Goal: Navigation & Orientation: Find specific page/section

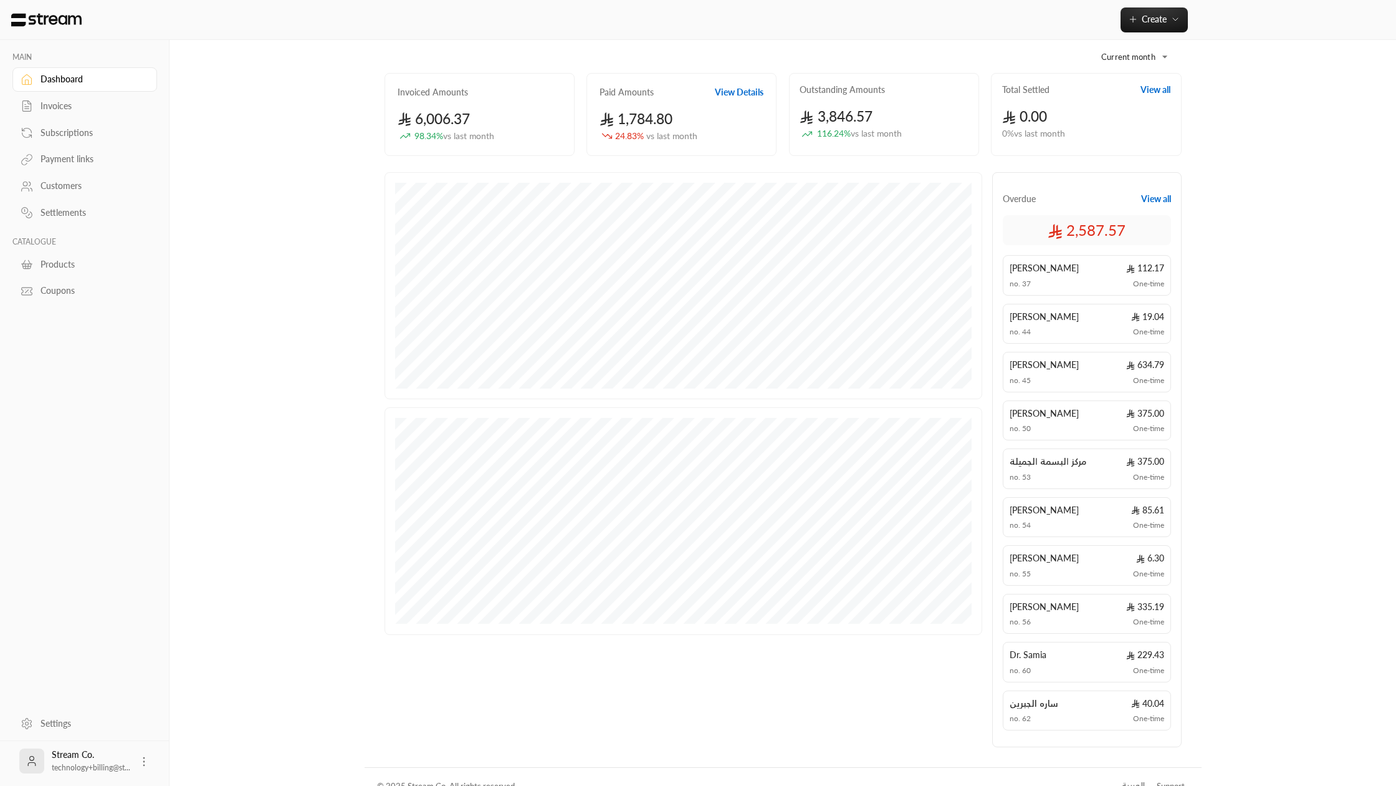
scroll to position [74, 0]
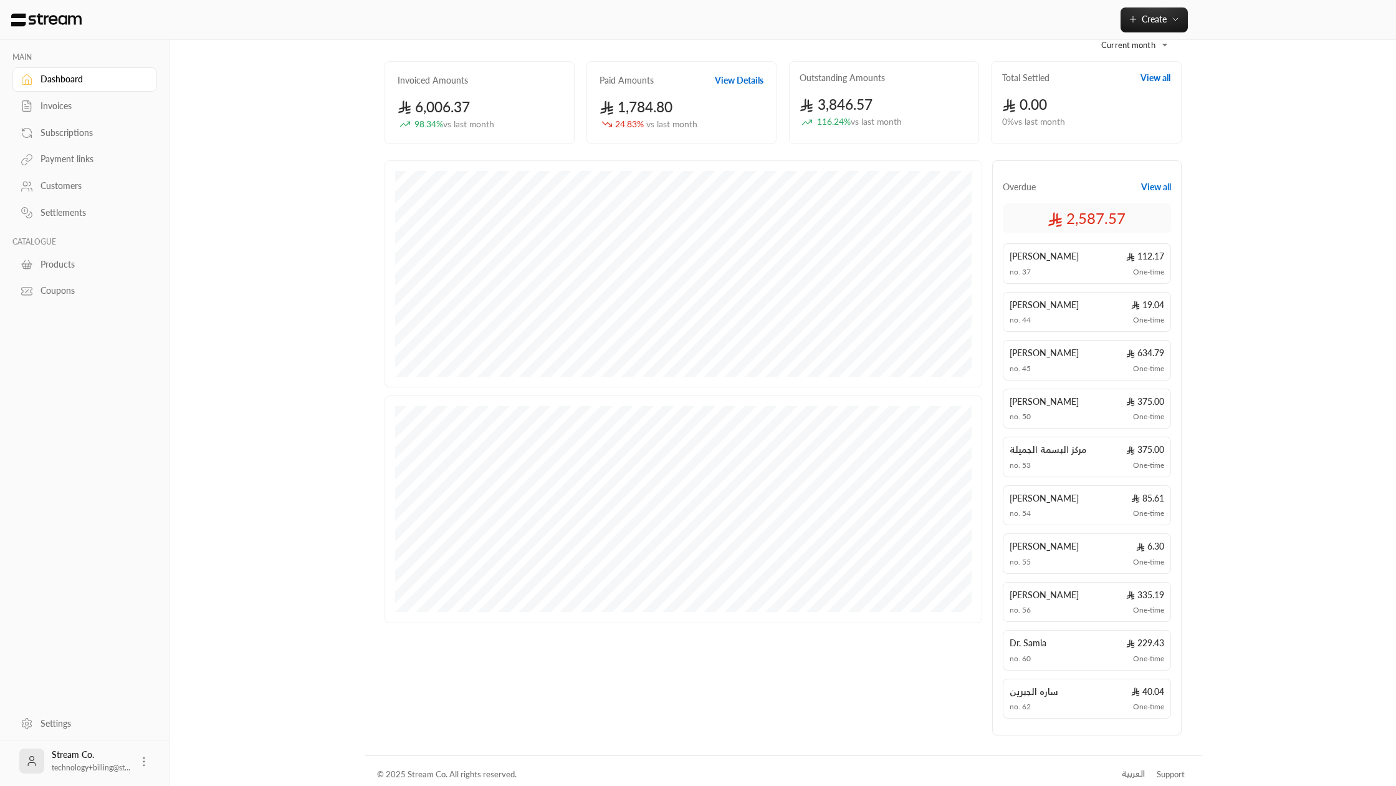
click at [1155, 191] on button "View all" at bounding box center [1157, 187] width 30 height 12
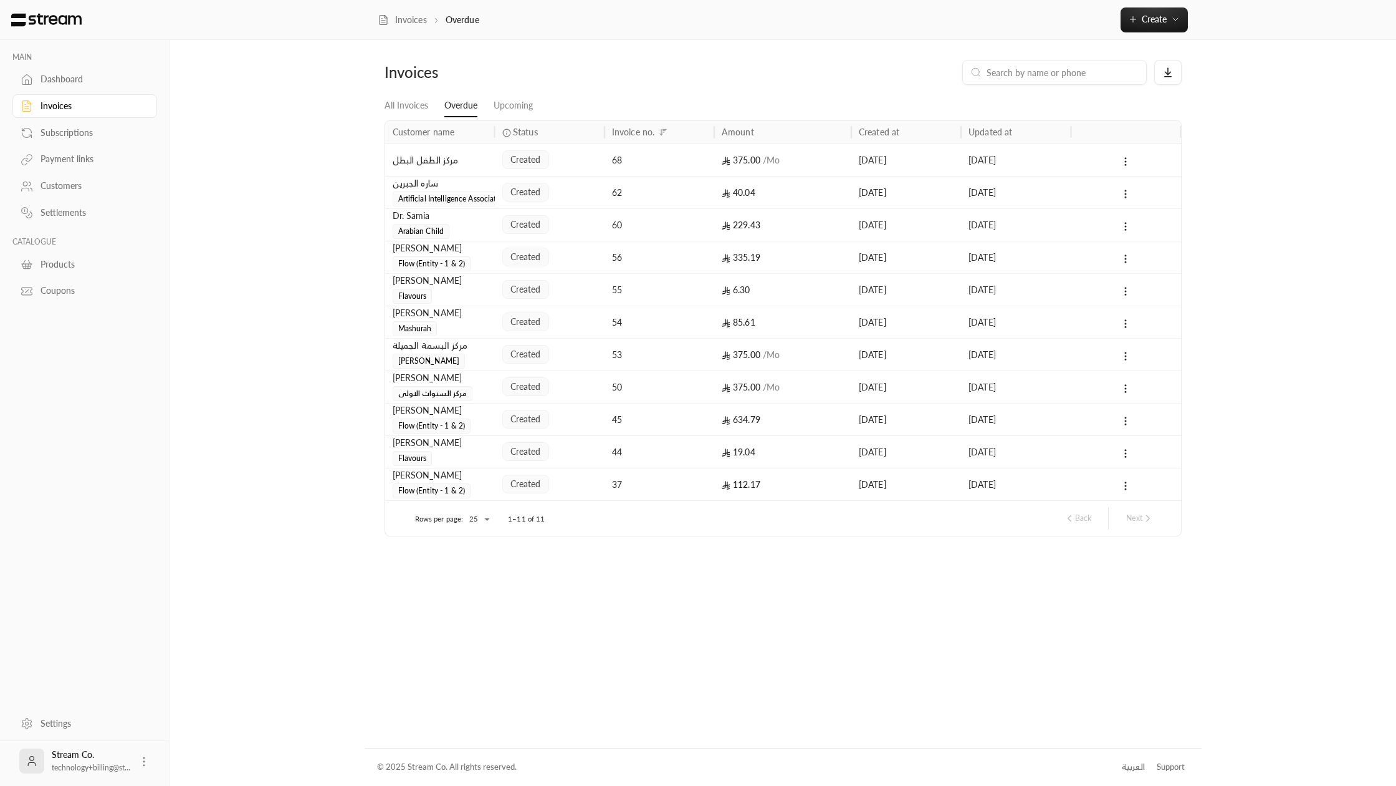
click at [467, 519] on body "MAIN Dashboard Invoices Subscriptions Payment links Customers Settlements CATAL…" at bounding box center [698, 393] width 1396 height 786
click at [476, 575] on li "50" at bounding box center [478, 582] width 35 height 20
click at [511, 101] on link "Upcoming" at bounding box center [513, 106] width 39 height 22
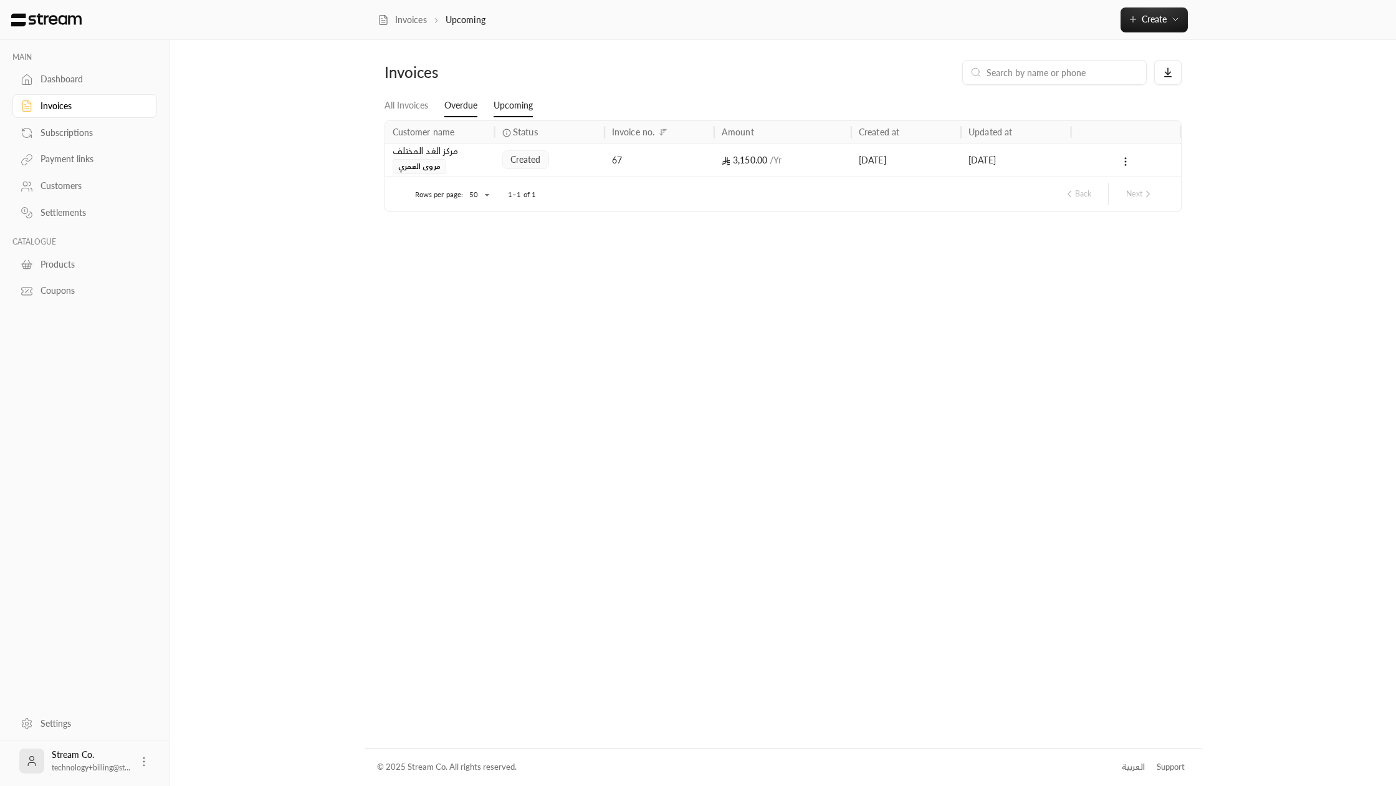
click at [473, 103] on link "Overdue" at bounding box center [461, 106] width 33 height 22
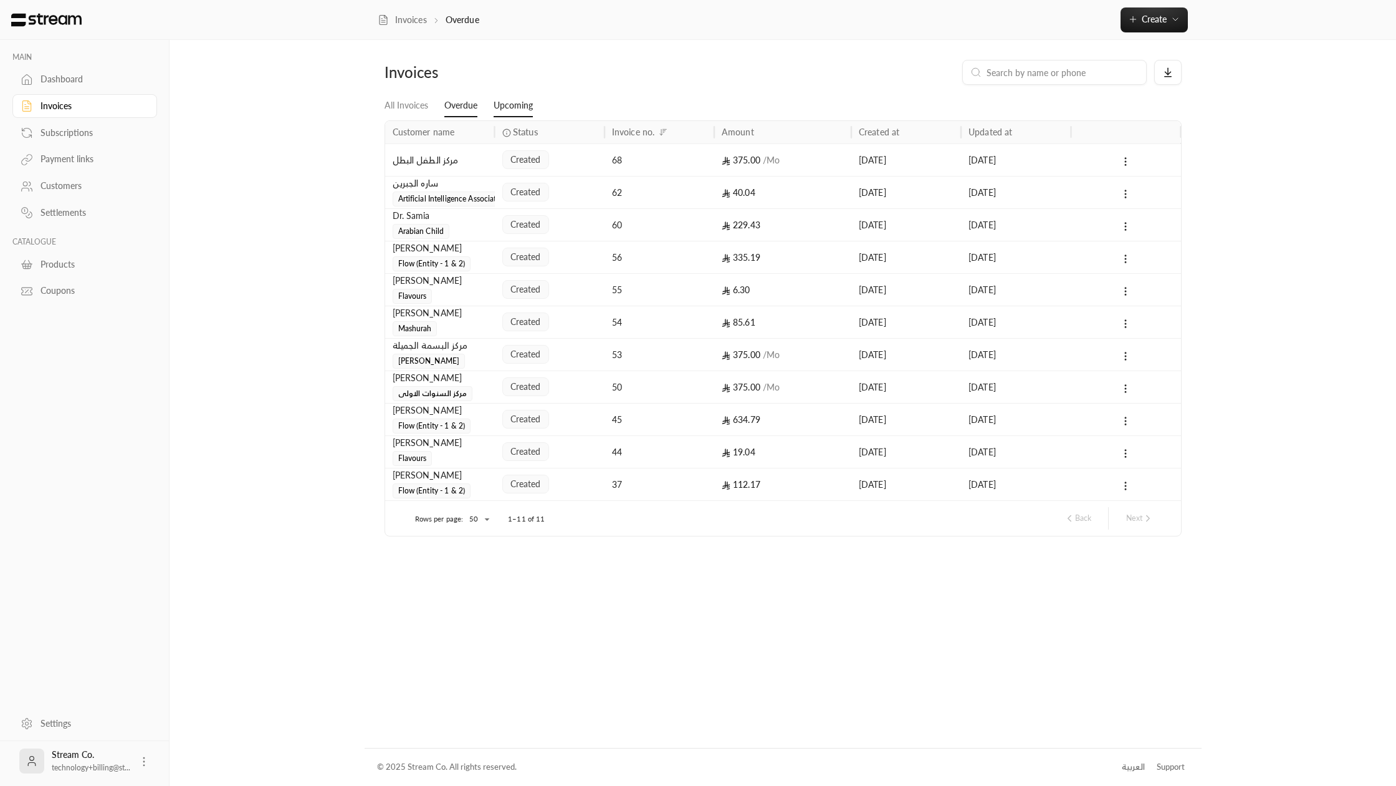
click at [501, 104] on link "Upcoming" at bounding box center [513, 106] width 39 height 22
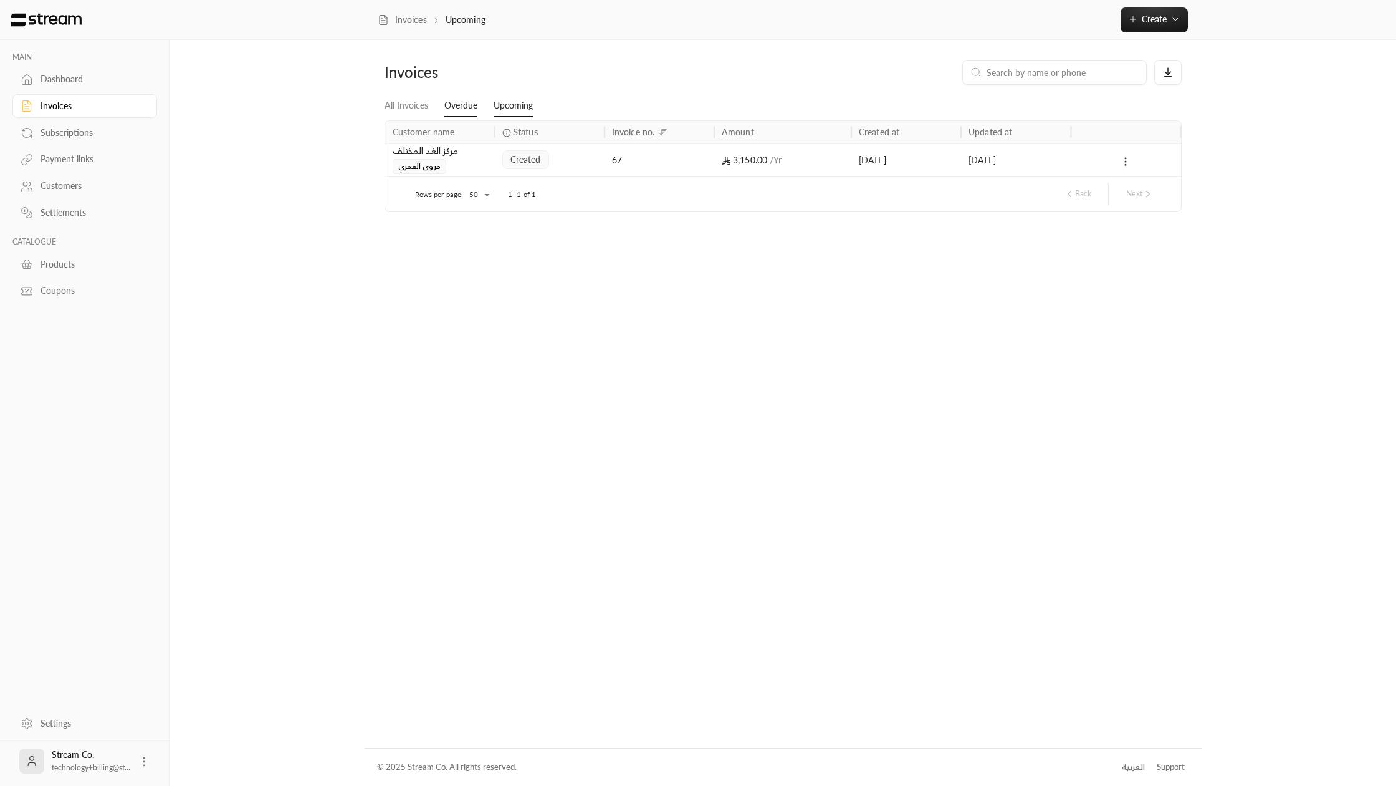
click at [468, 107] on link "Overdue" at bounding box center [461, 106] width 33 height 22
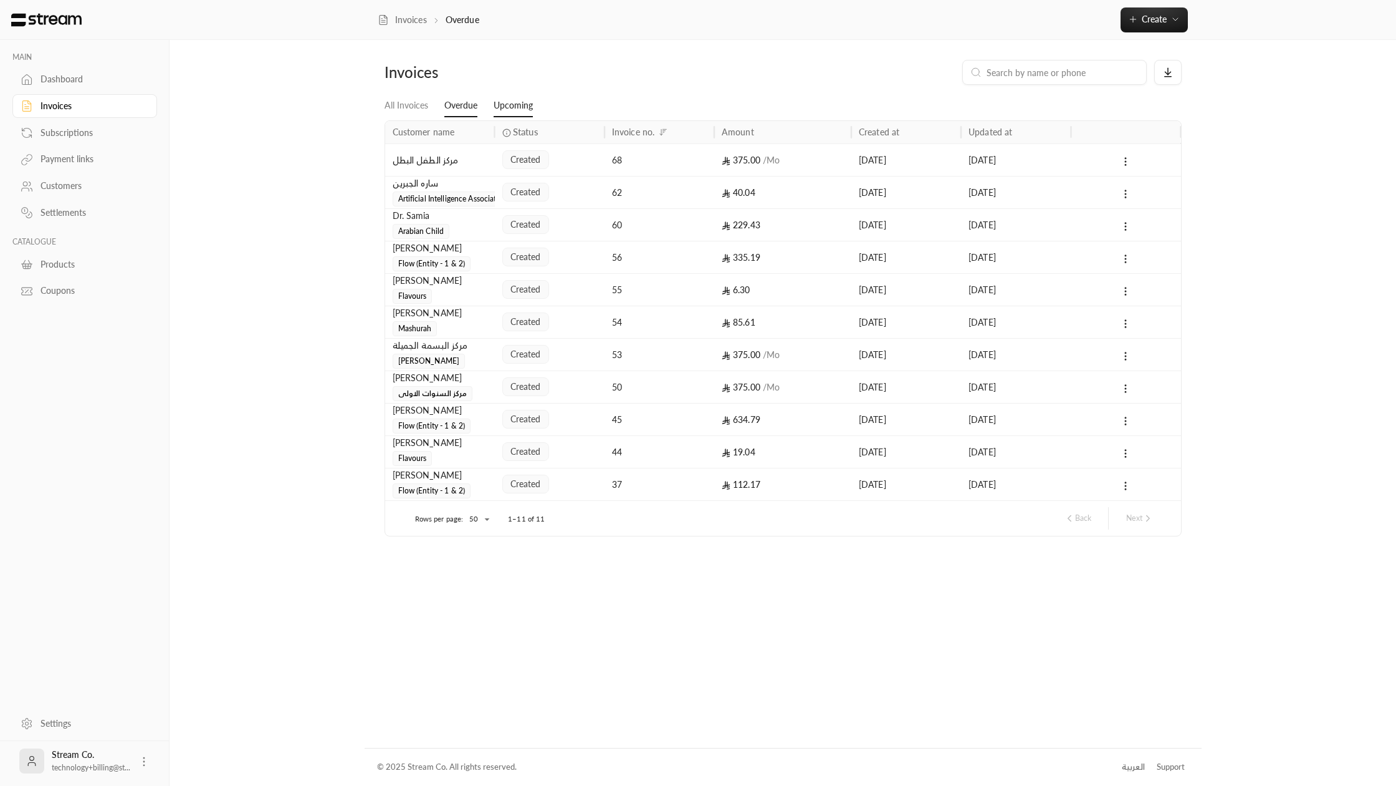
click at [497, 110] on link "Upcoming" at bounding box center [513, 106] width 39 height 22
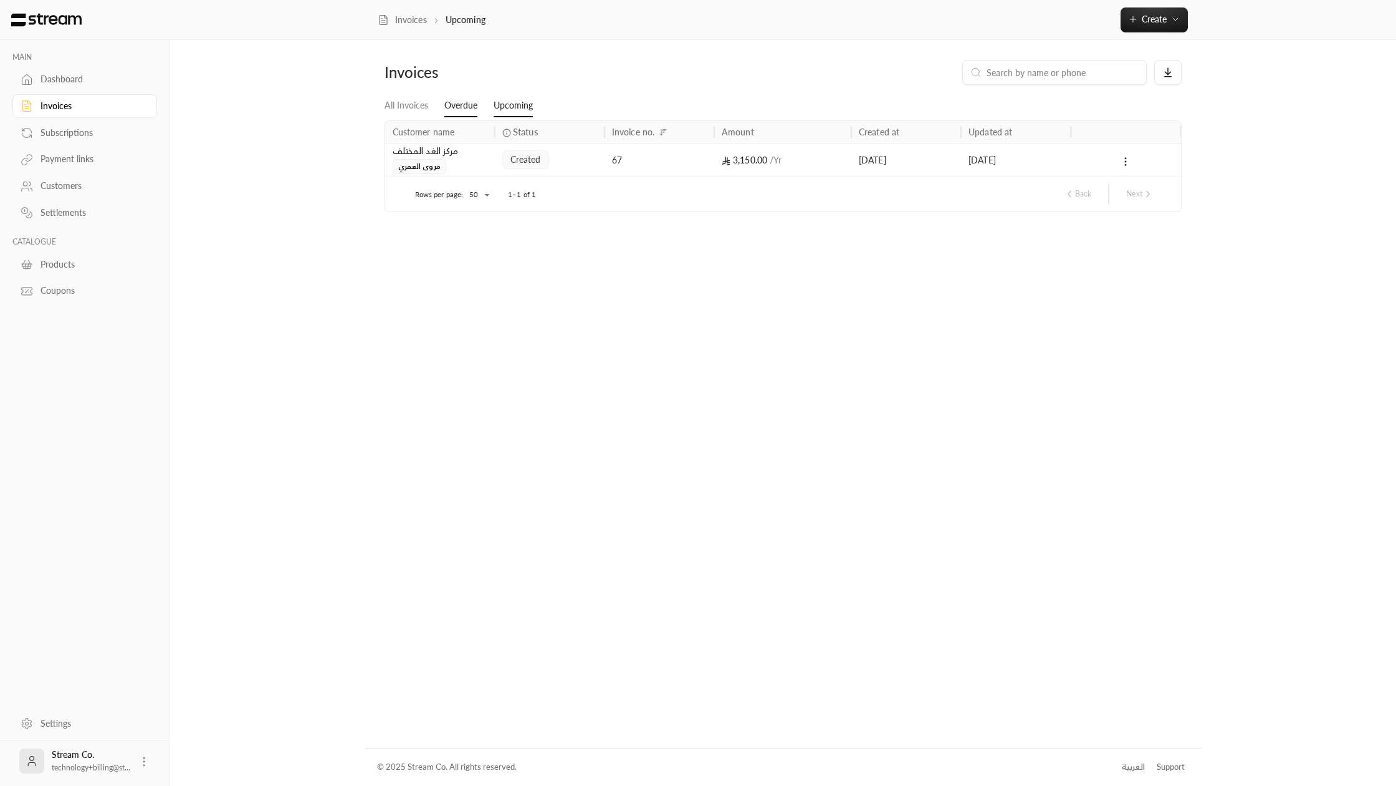
click at [464, 101] on link "Overdue" at bounding box center [461, 106] width 33 height 22
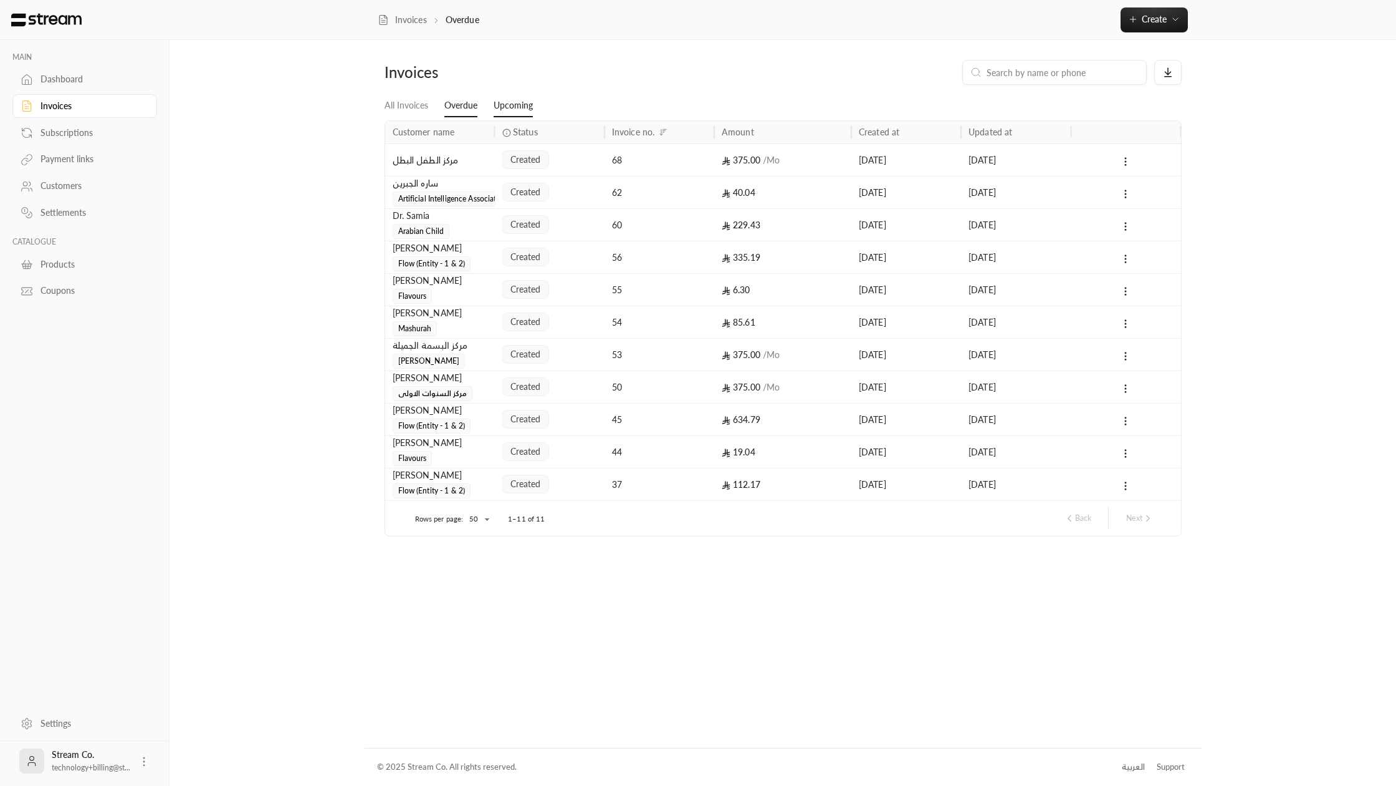
click at [515, 106] on link "Upcoming" at bounding box center [513, 106] width 39 height 22
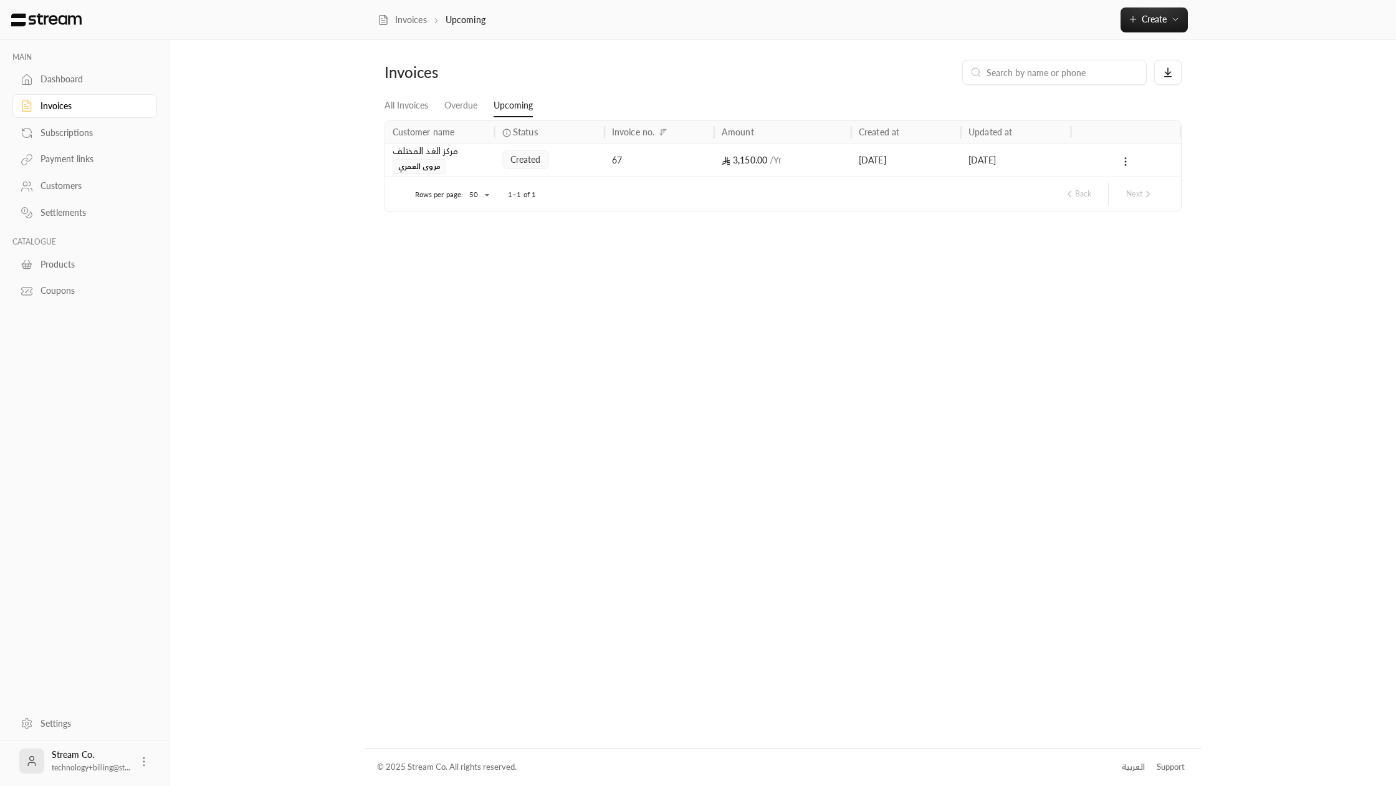
click at [560, 156] on div "created" at bounding box center [549, 160] width 95 height 32
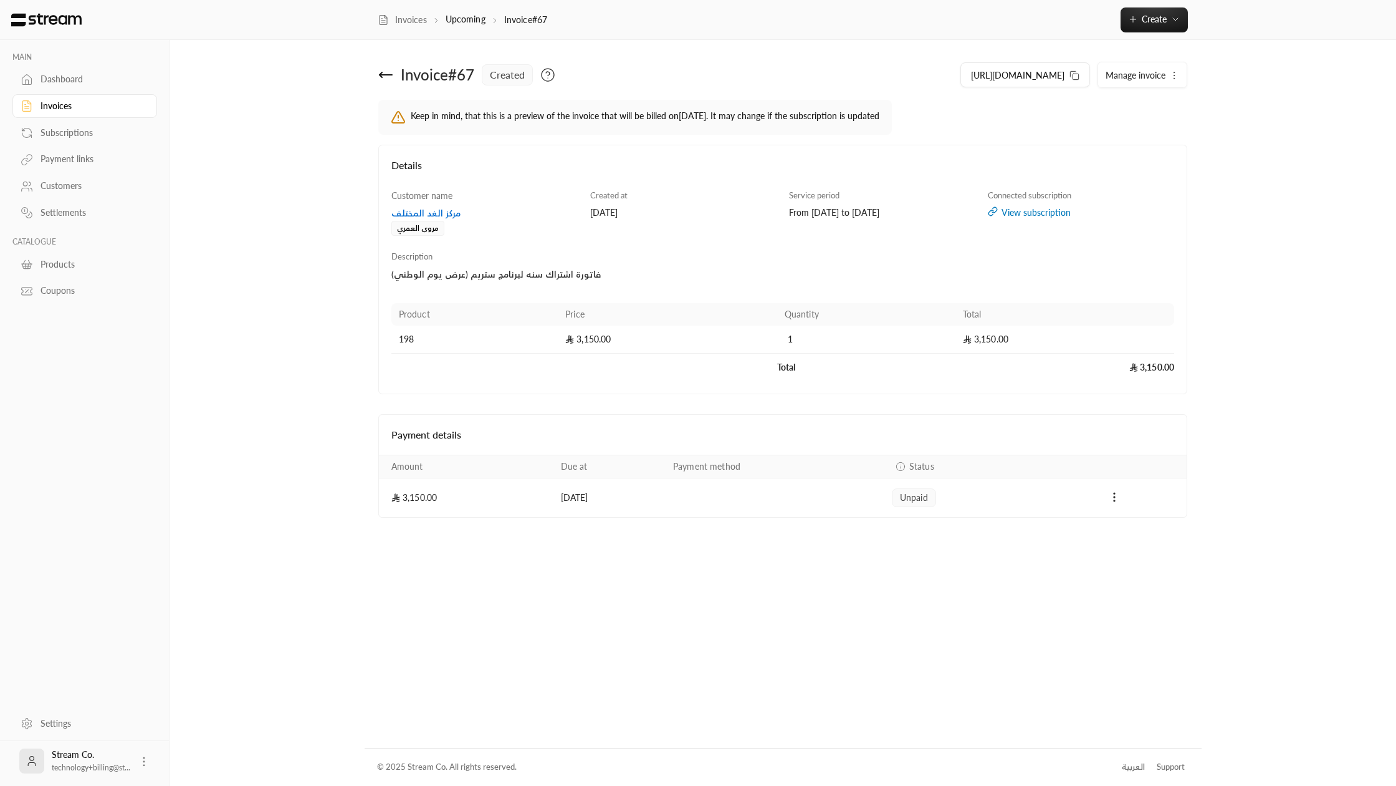
click at [390, 75] on icon at bounding box center [386, 75] width 12 height 0
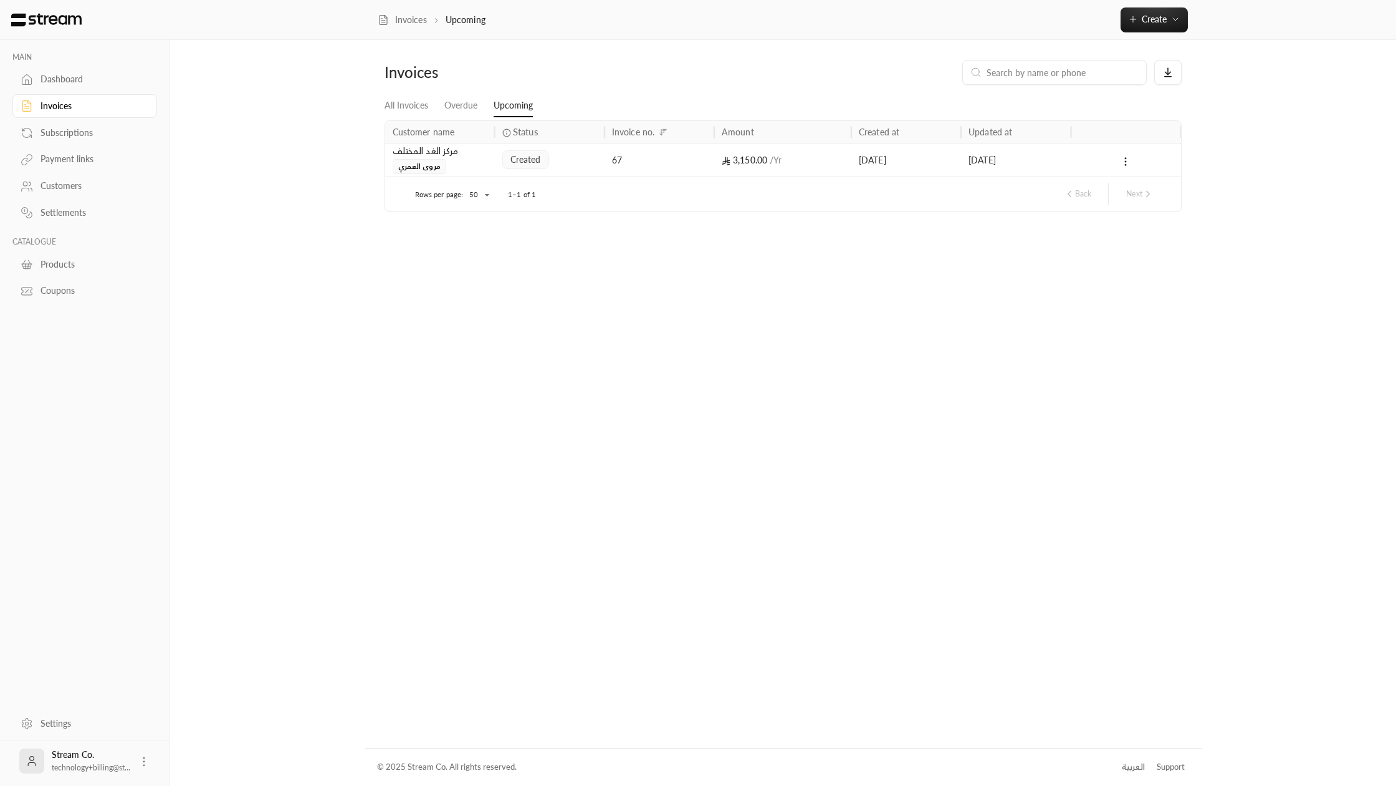
click at [390, 74] on div "Invoices" at bounding box center [480, 72] width 190 height 20
click at [471, 102] on link "Overdue" at bounding box center [461, 106] width 33 height 22
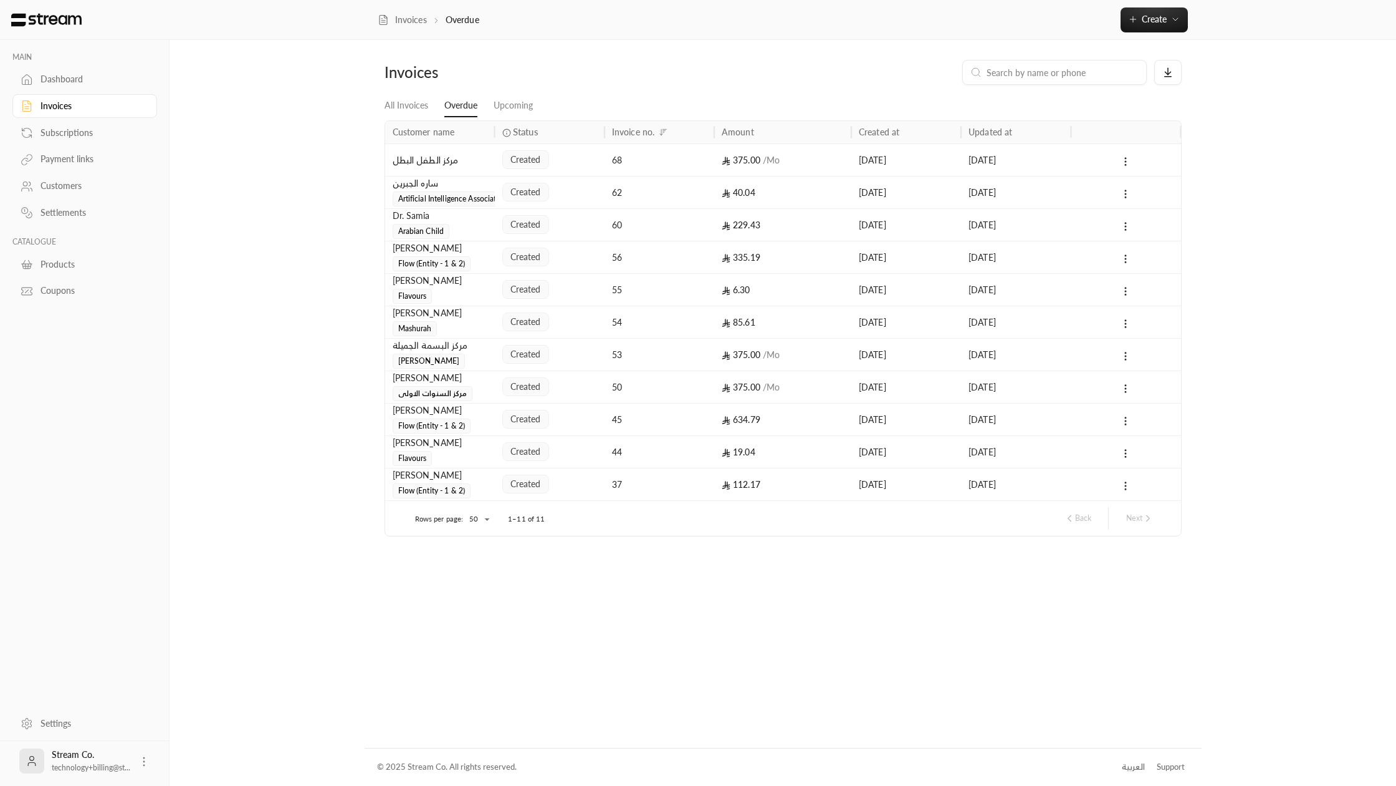
click at [483, 383] on div "[PERSON_NAME]" at bounding box center [440, 378] width 95 height 14
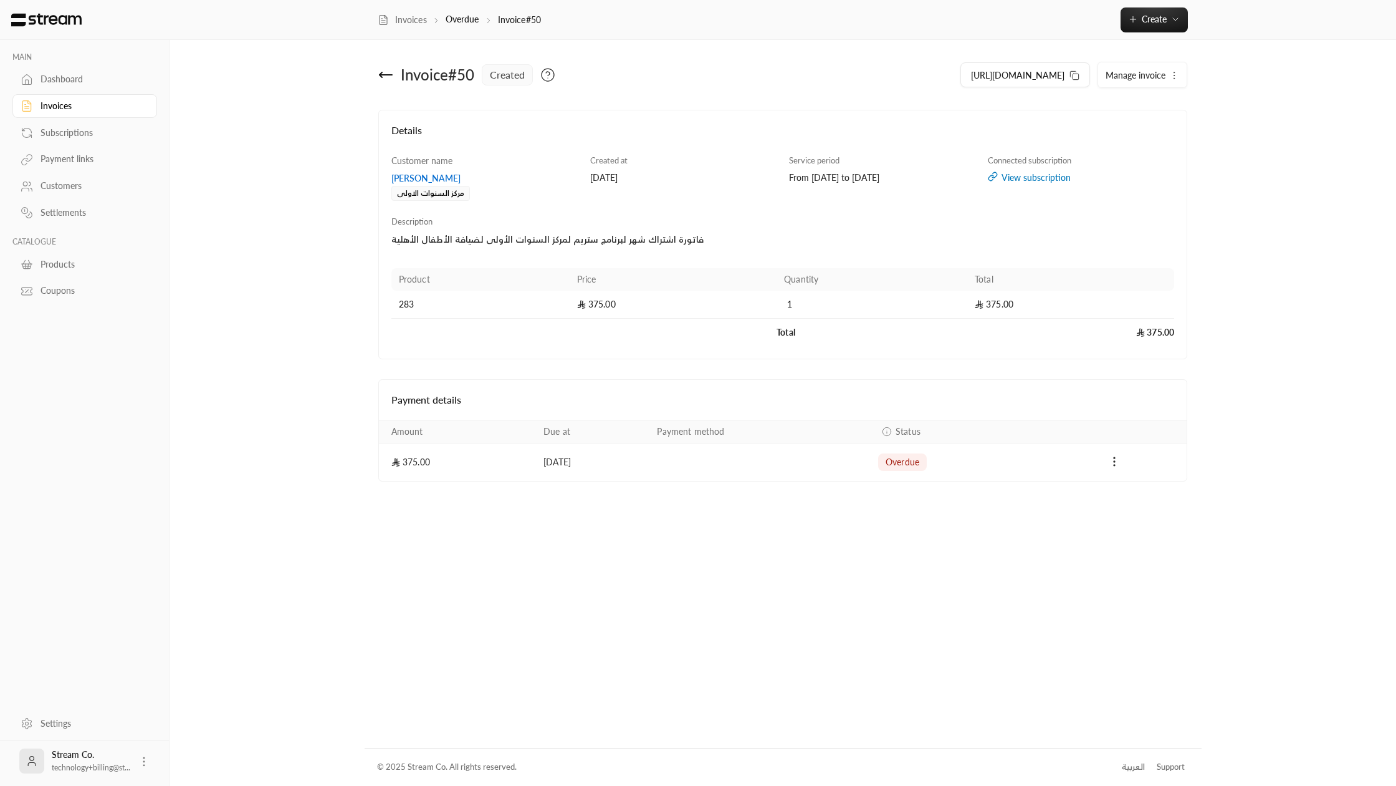
click at [450, 178] on div "[PERSON_NAME]" at bounding box center [485, 178] width 187 height 12
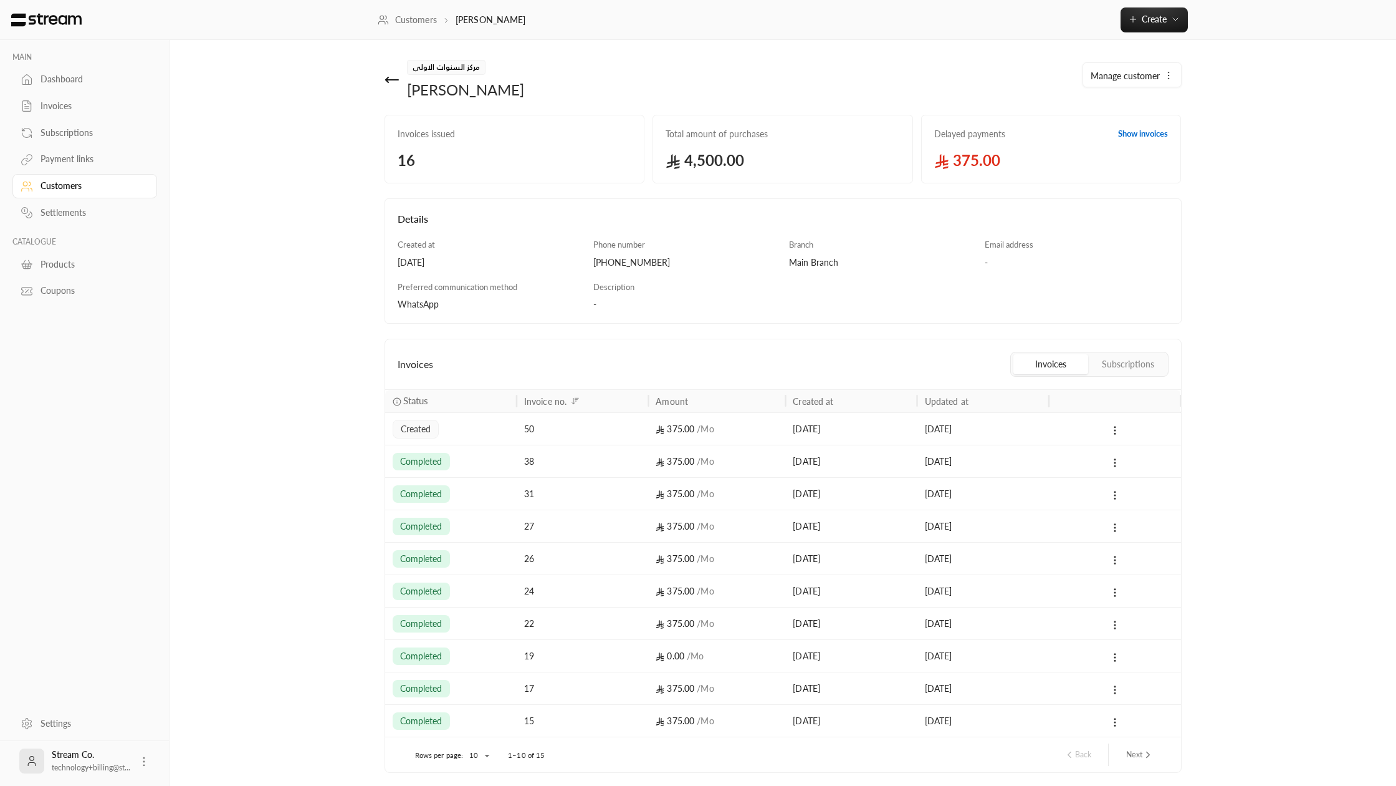
click at [1107, 359] on button "Subscriptions" at bounding box center [1128, 364] width 75 height 20
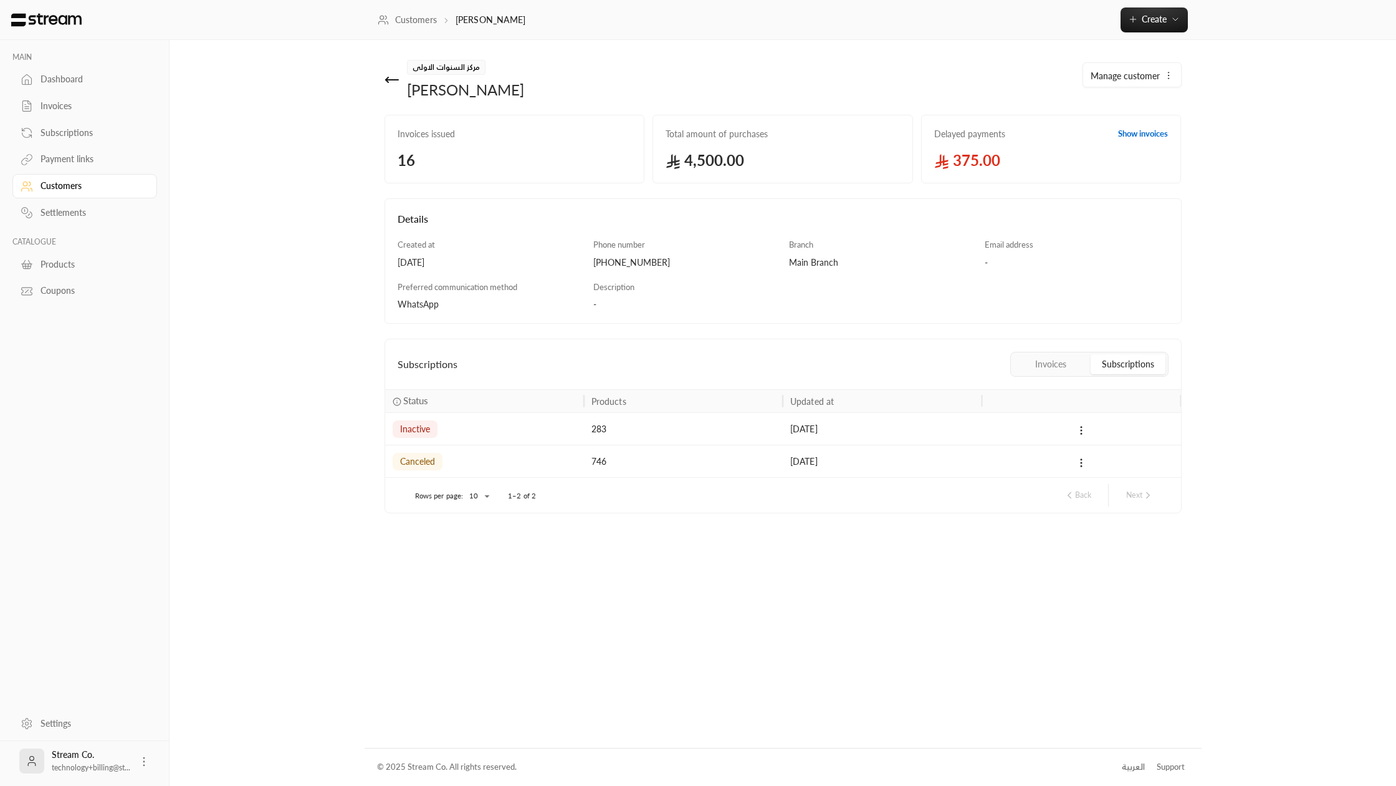
click at [1043, 368] on button "Invoices" at bounding box center [1051, 364] width 75 height 20
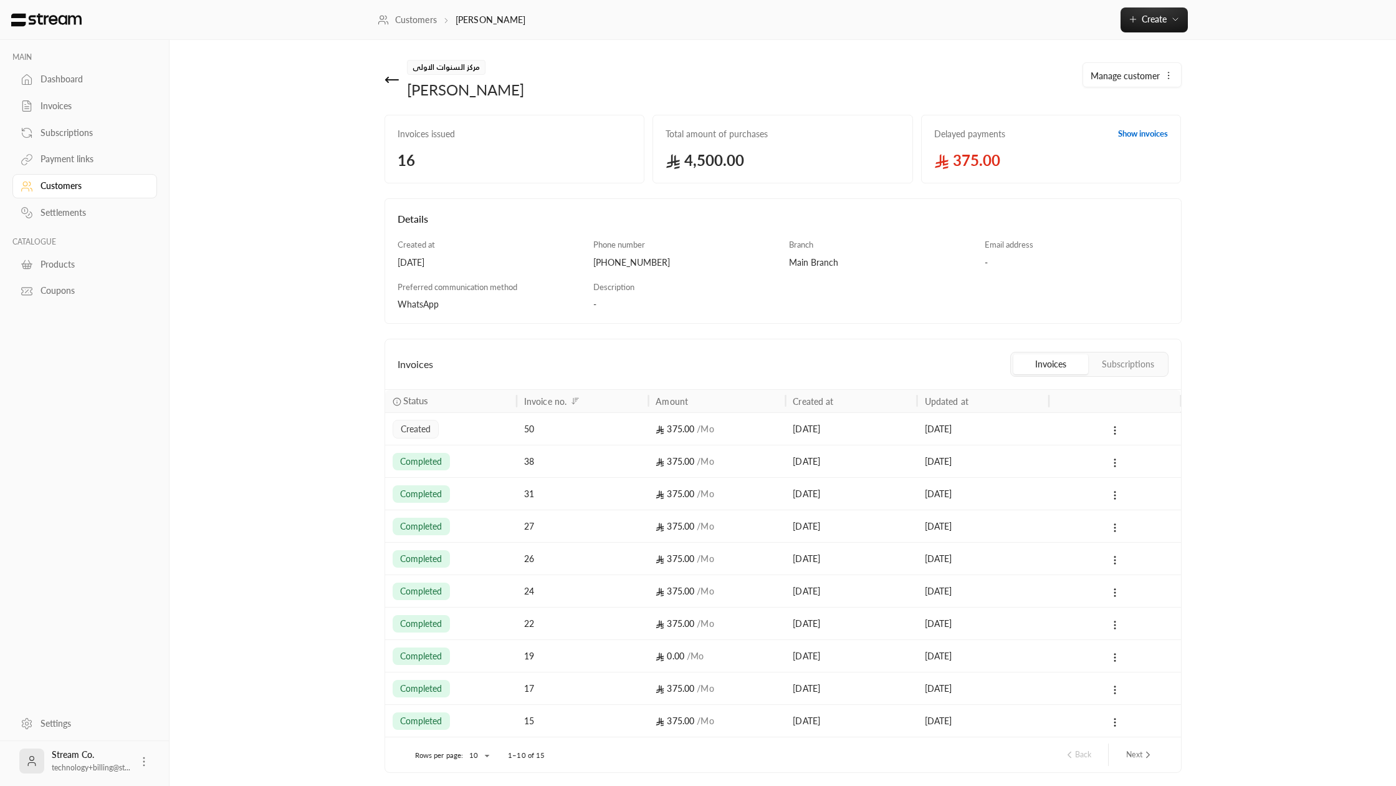
scroll to position [45, 0]
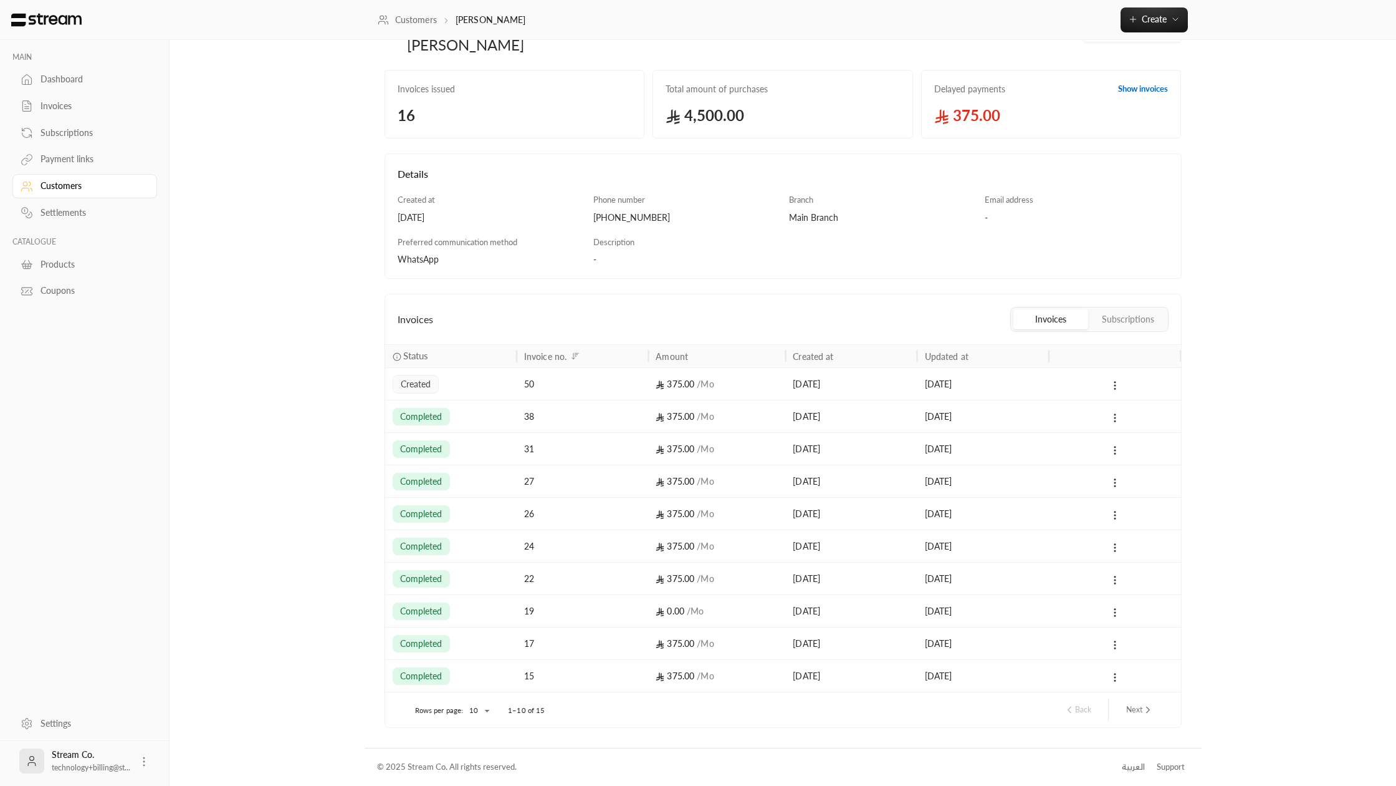
click at [1105, 322] on button "Subscriptions" at bounding box center [1128, 319] width 75 height 20
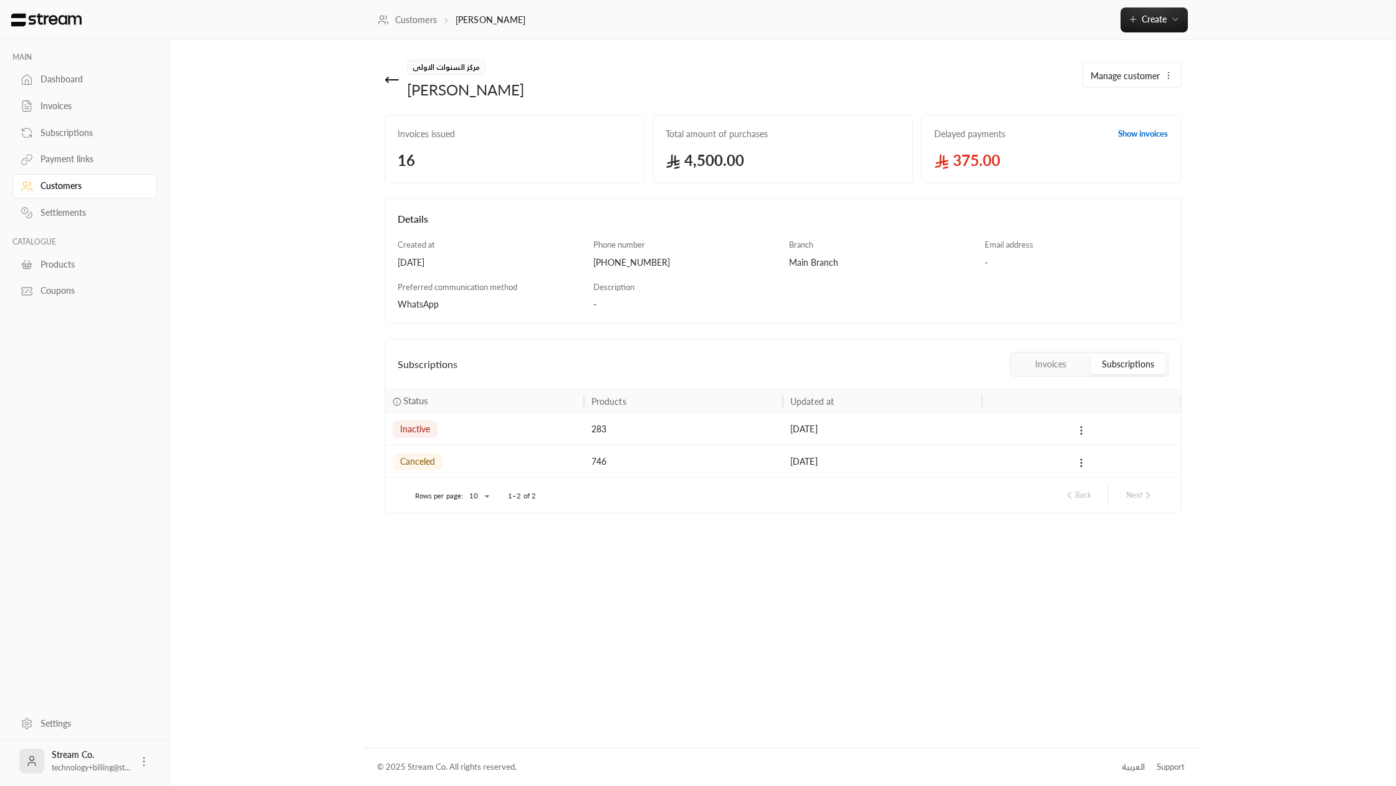
click at [393, 76] on icon at bounding box center [392, 79] width 15 height 15
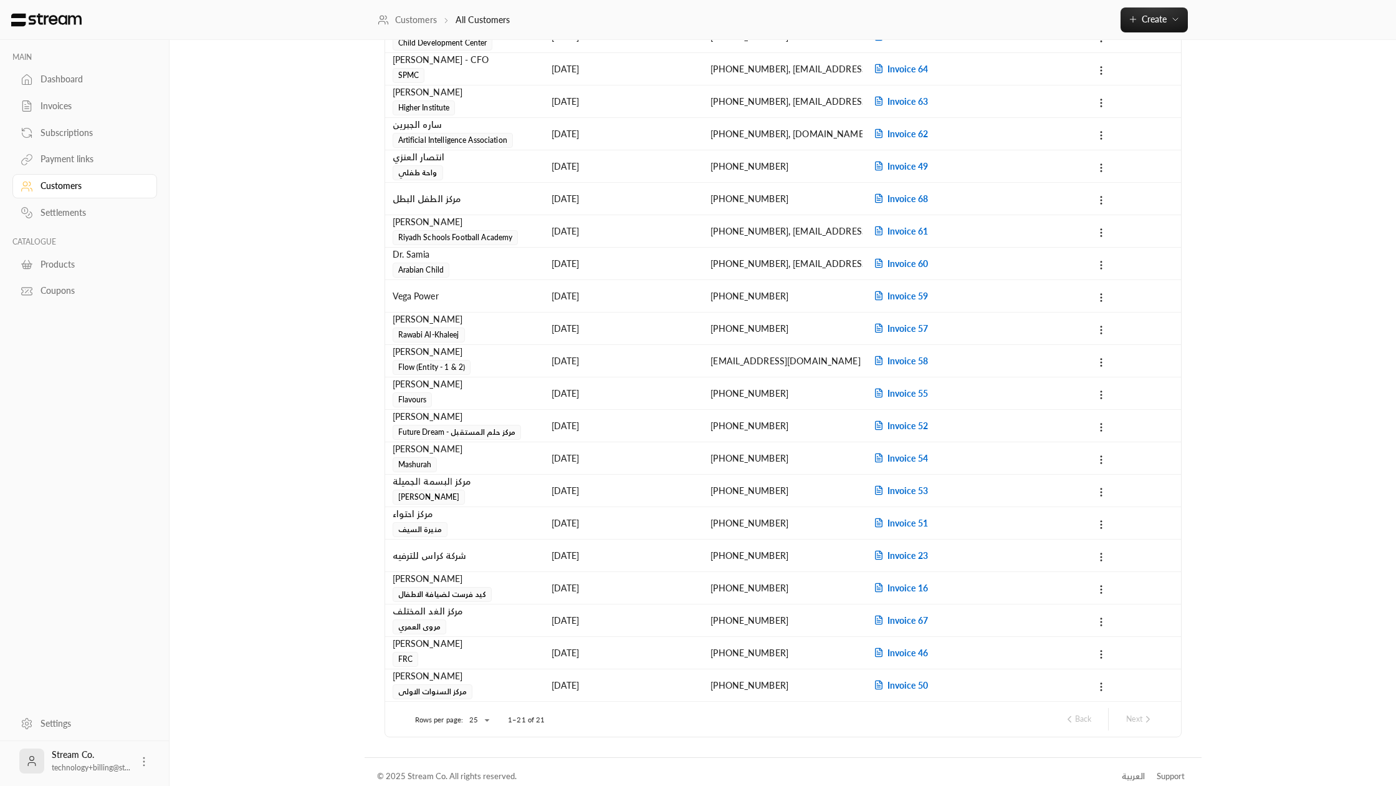
scroll to position [117, 0]
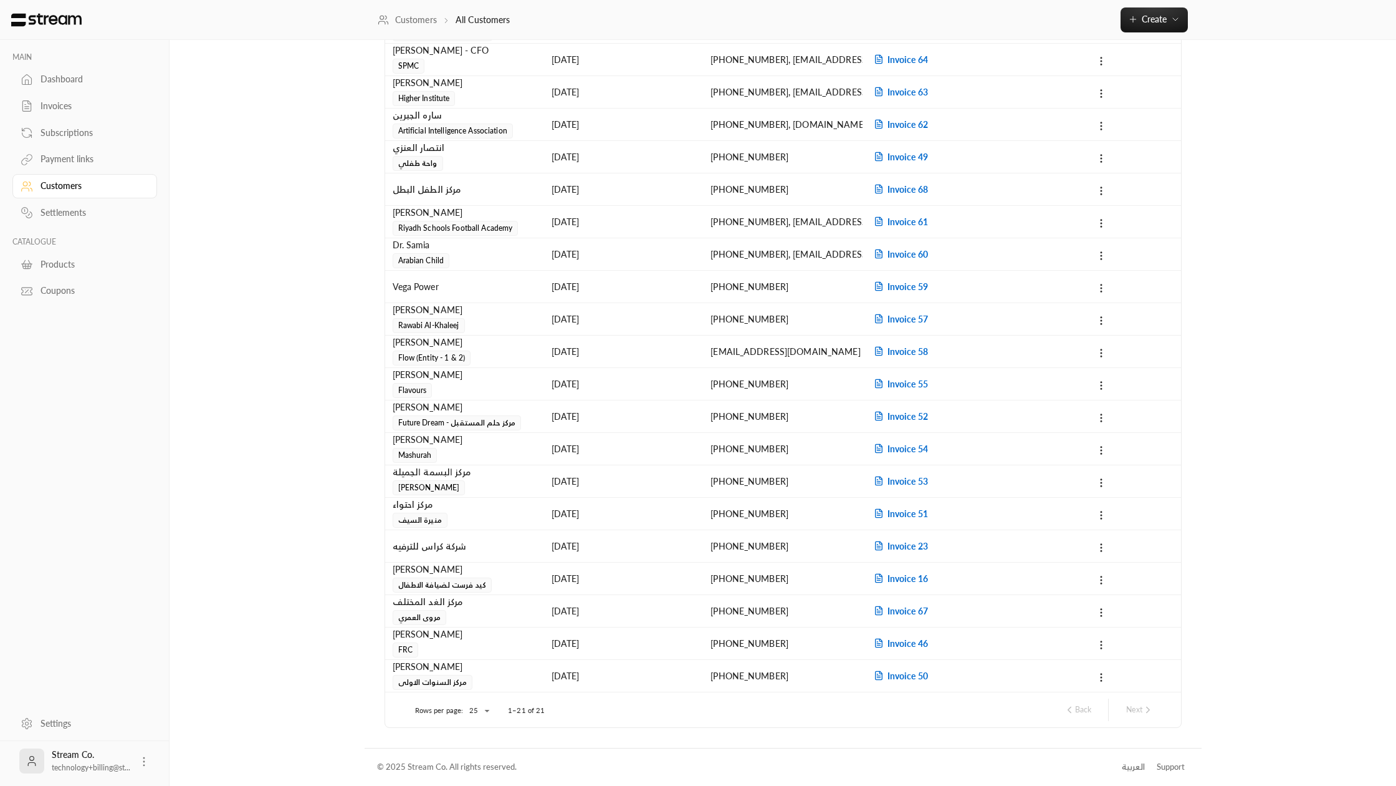
click at [440, 316] on div "[PERSON_NAME]" at bounding box center [465, 310] width 144 height 14
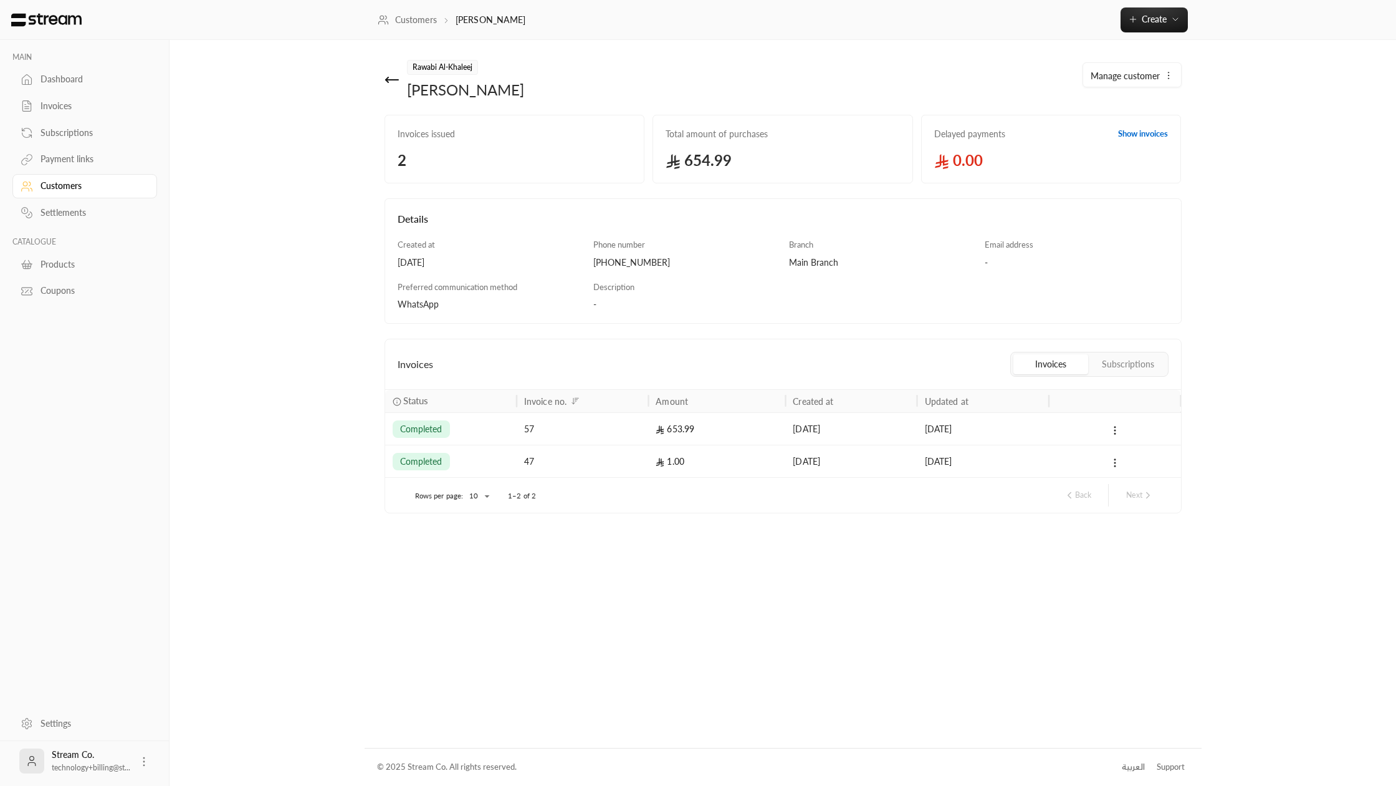
click at [1110, 356] on button "Subscriptions" at bounding box center [1128, 364] width 75 height 20
click at [1064, 359] on button "Invoices" at bounding box center [1051, 364] width 75 height 20
click at [391, 78] on icon at bounding box center [392, 79] width 15 height 15
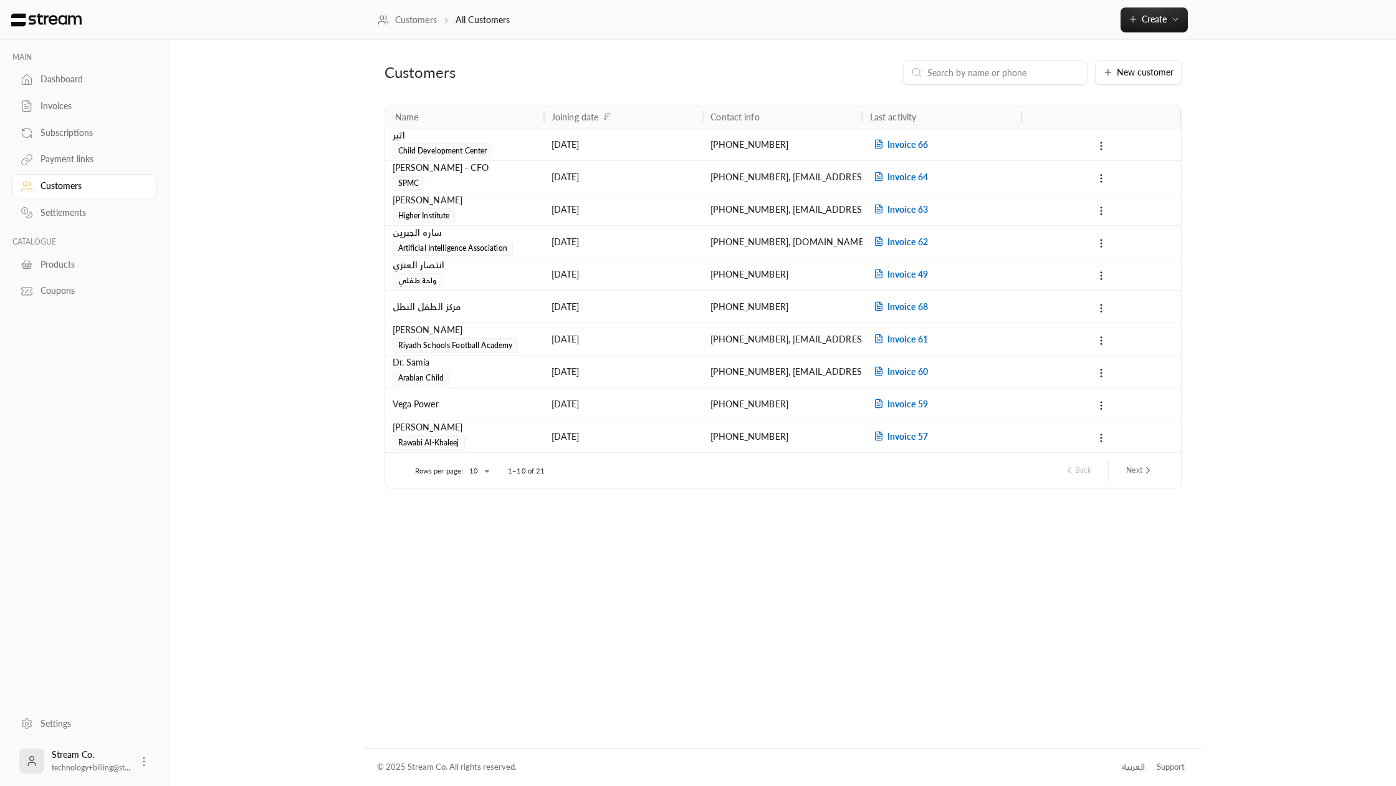
click at [64, 79] on div "Dashboard" at bounding box center [91, 79] width 101 height 12
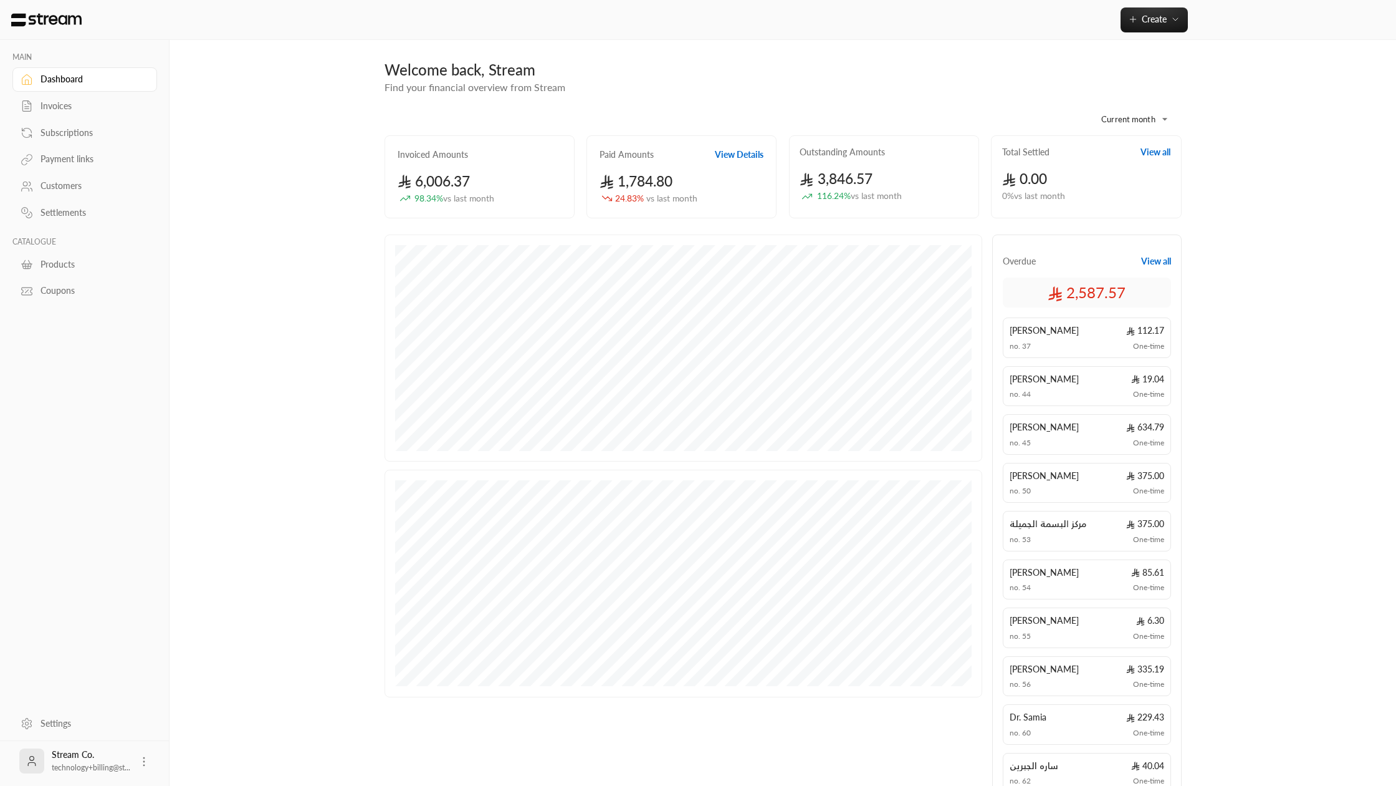
click at [56, 104] on div "Invoices" at bounding box center [91, 106] width 101 height 12
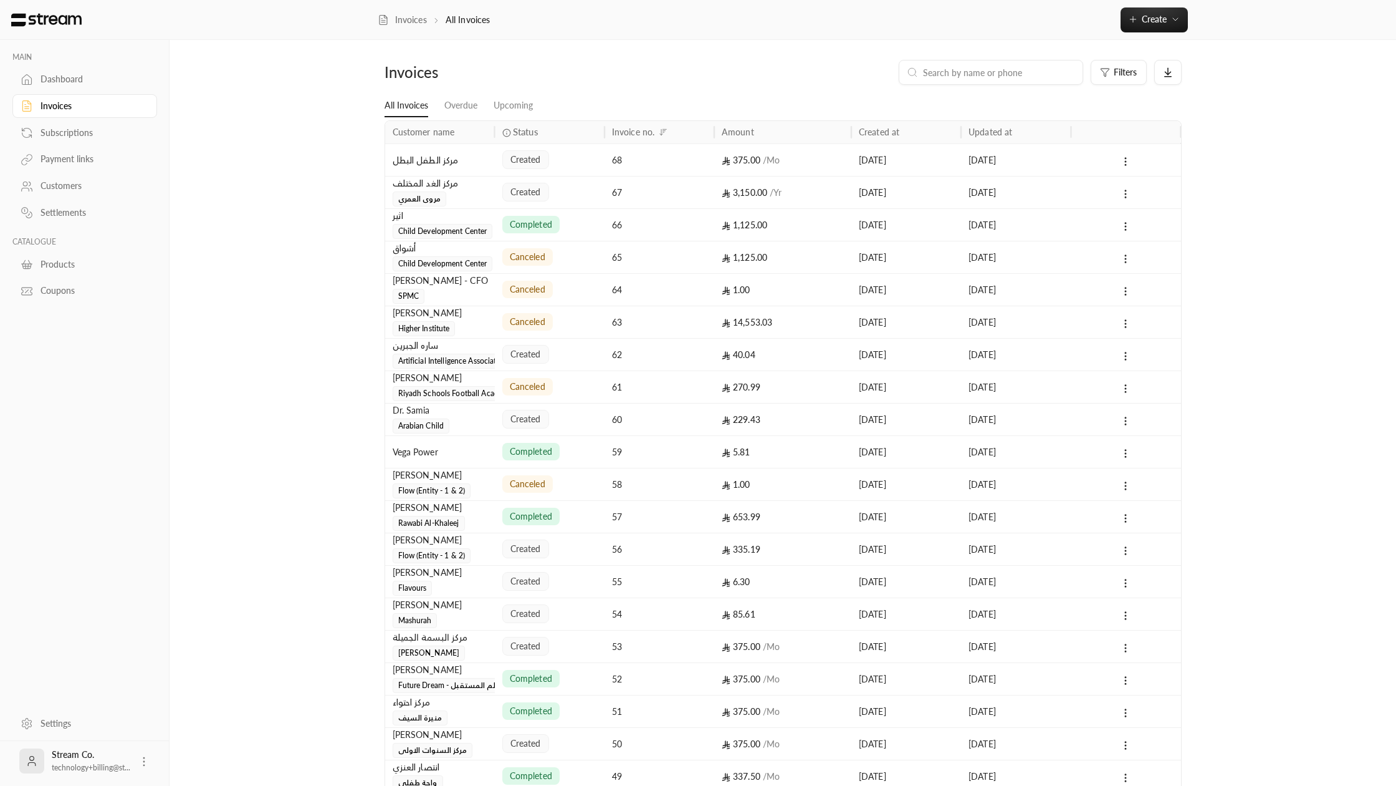
click at [55, 137] on div "Subscriptions" at bounding box center [91, 133] width 101 height 12
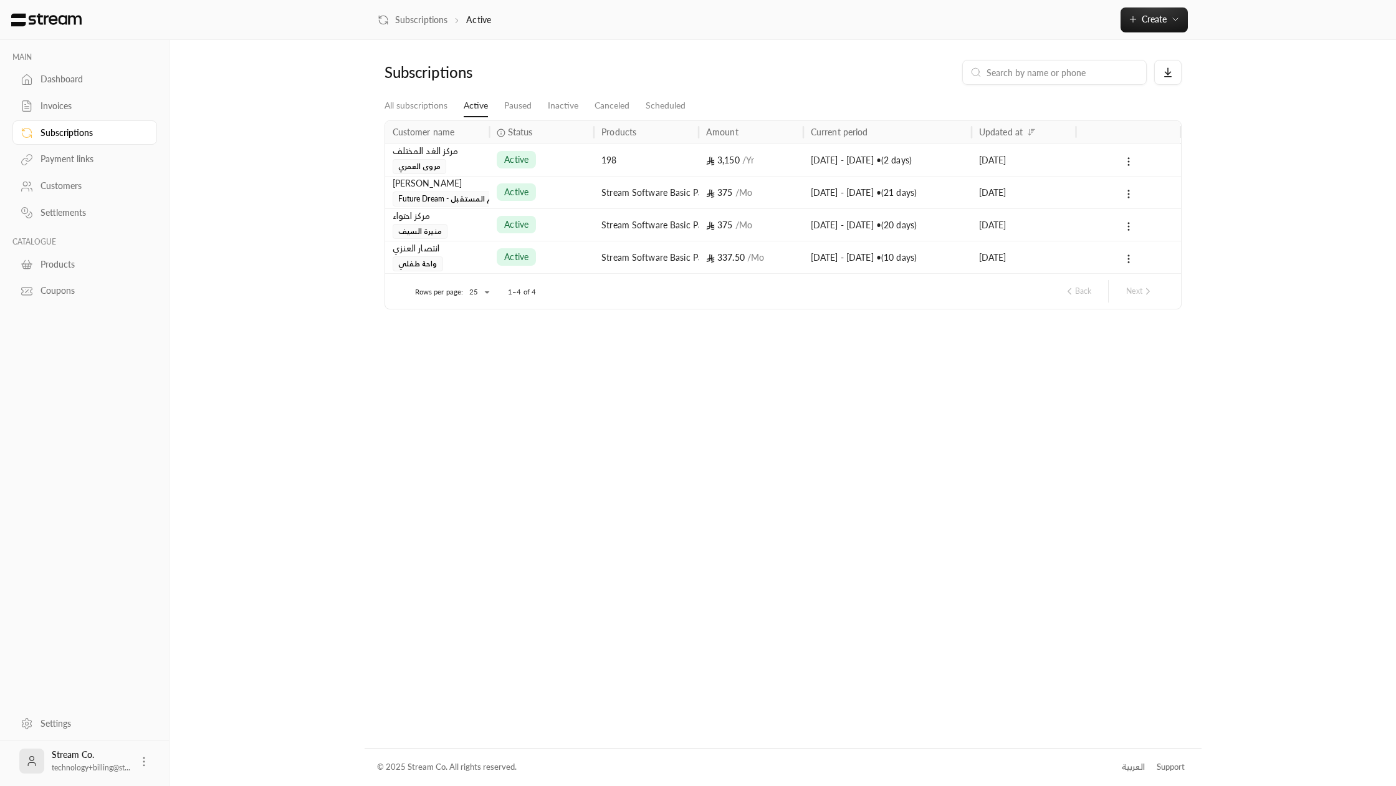
click at [52, 160] on div "Payment links" at bounding box center [91, 159] width 101 height 12
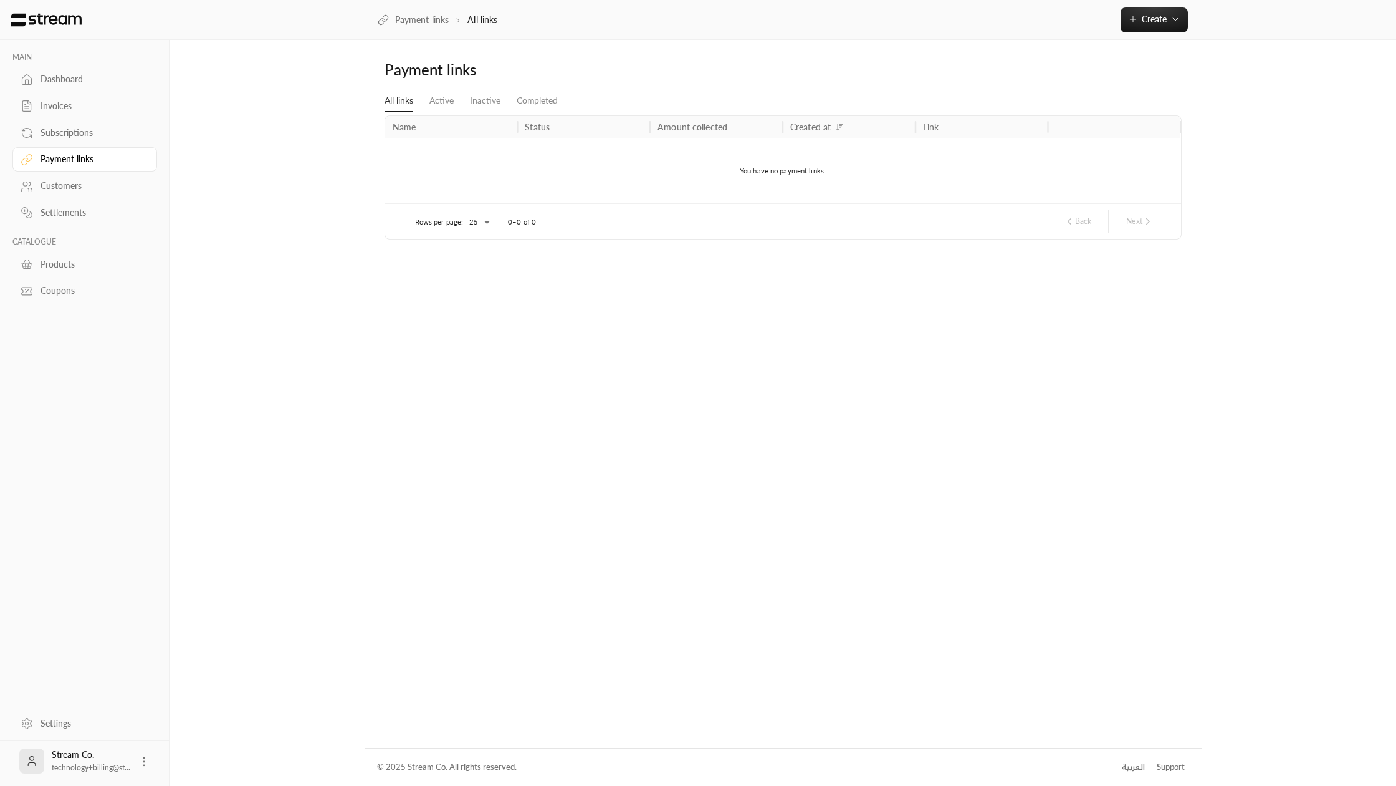
click at [52, 178] on link "Customers" at bounding box center [84, 186] width 145 height 24
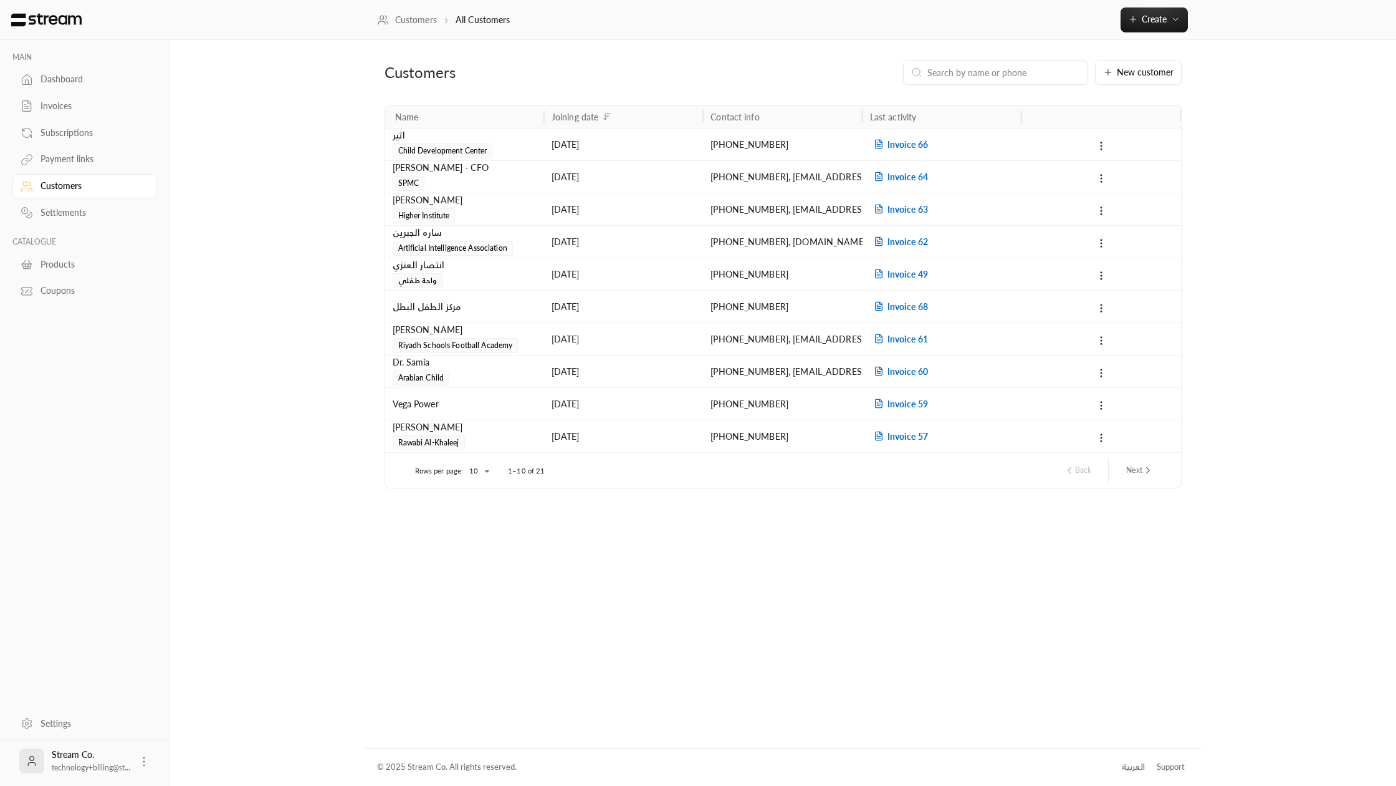
click at [46, 212] on div "Settlements" at bounding box center [91, 212] width 101 height 12
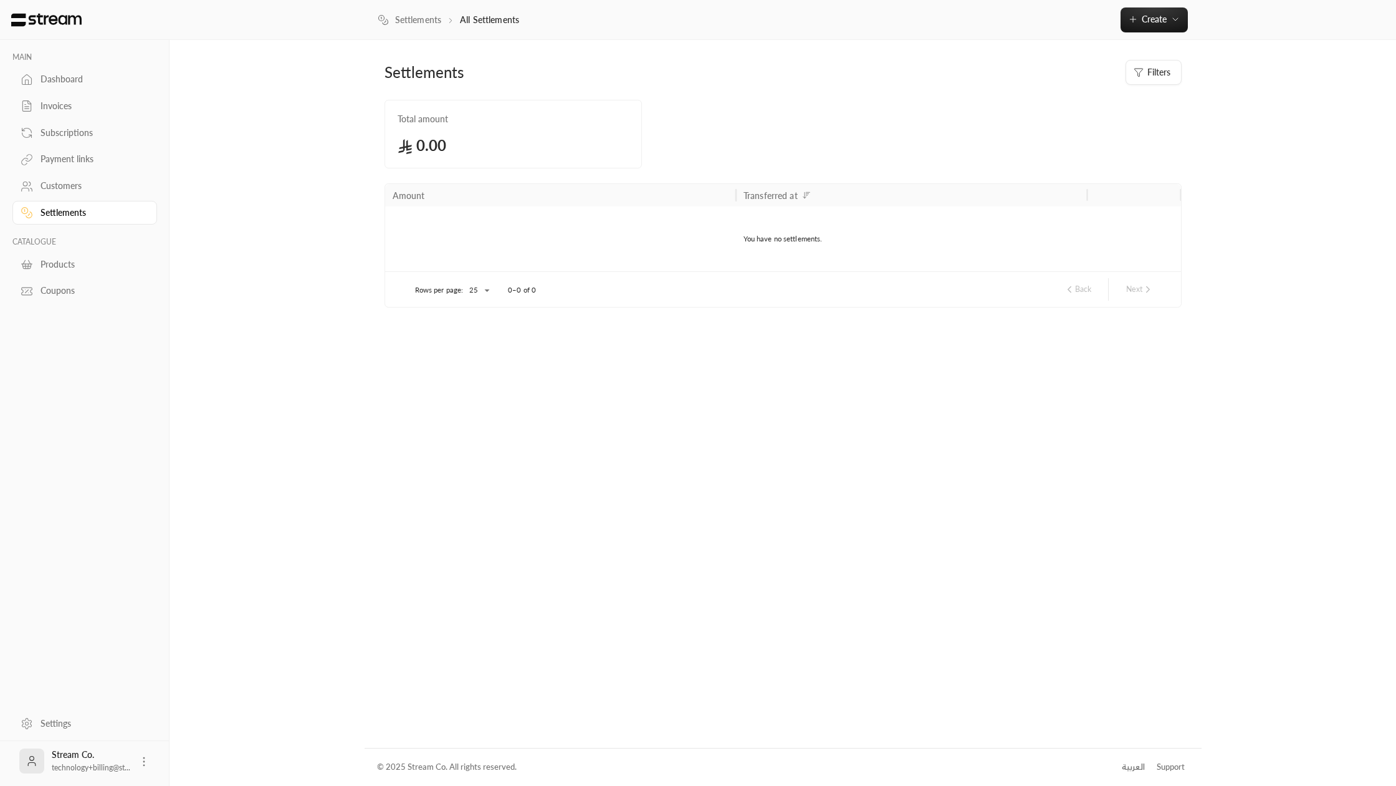
click at [54, 257] on link "Products" at bounding box center [84, 264] width 145 height 24
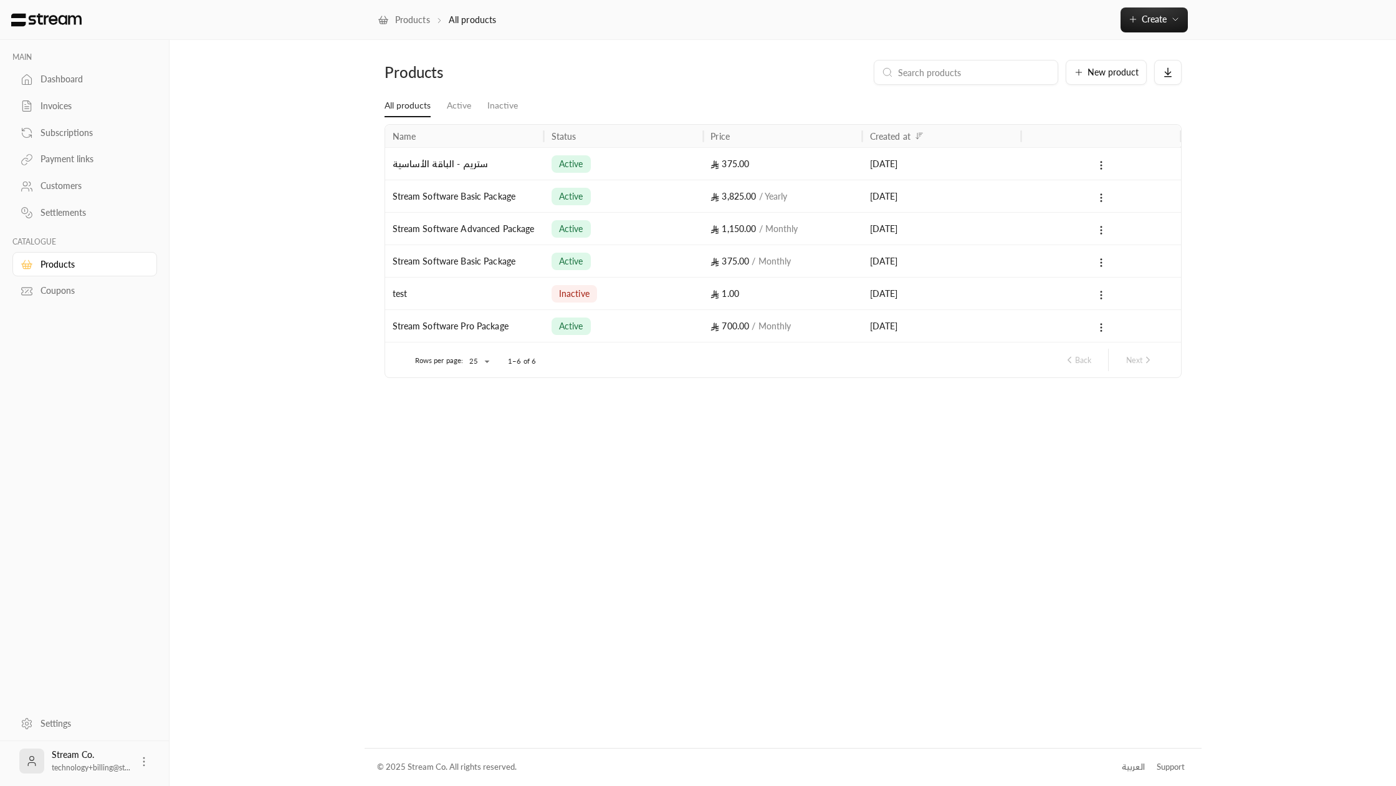
click at [64, 114] on link "Invoices" at bounding box center [84, 106] width 145 height 24
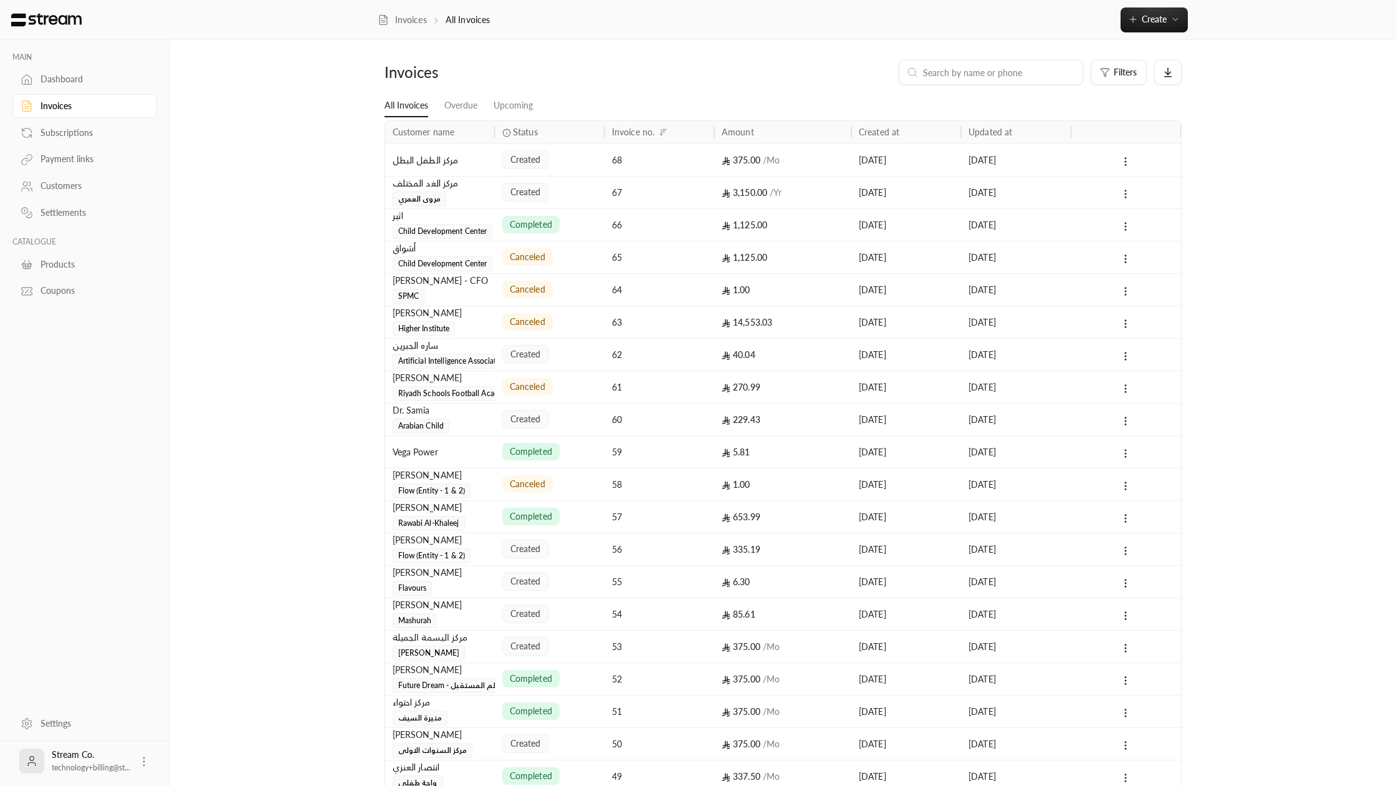
click at [62, 252] on div "Products" at bounding box center [84, 262] width 145 height 27
click at [64, 271] on div "Products" at bounding box center [91, 264] width 101 height 12
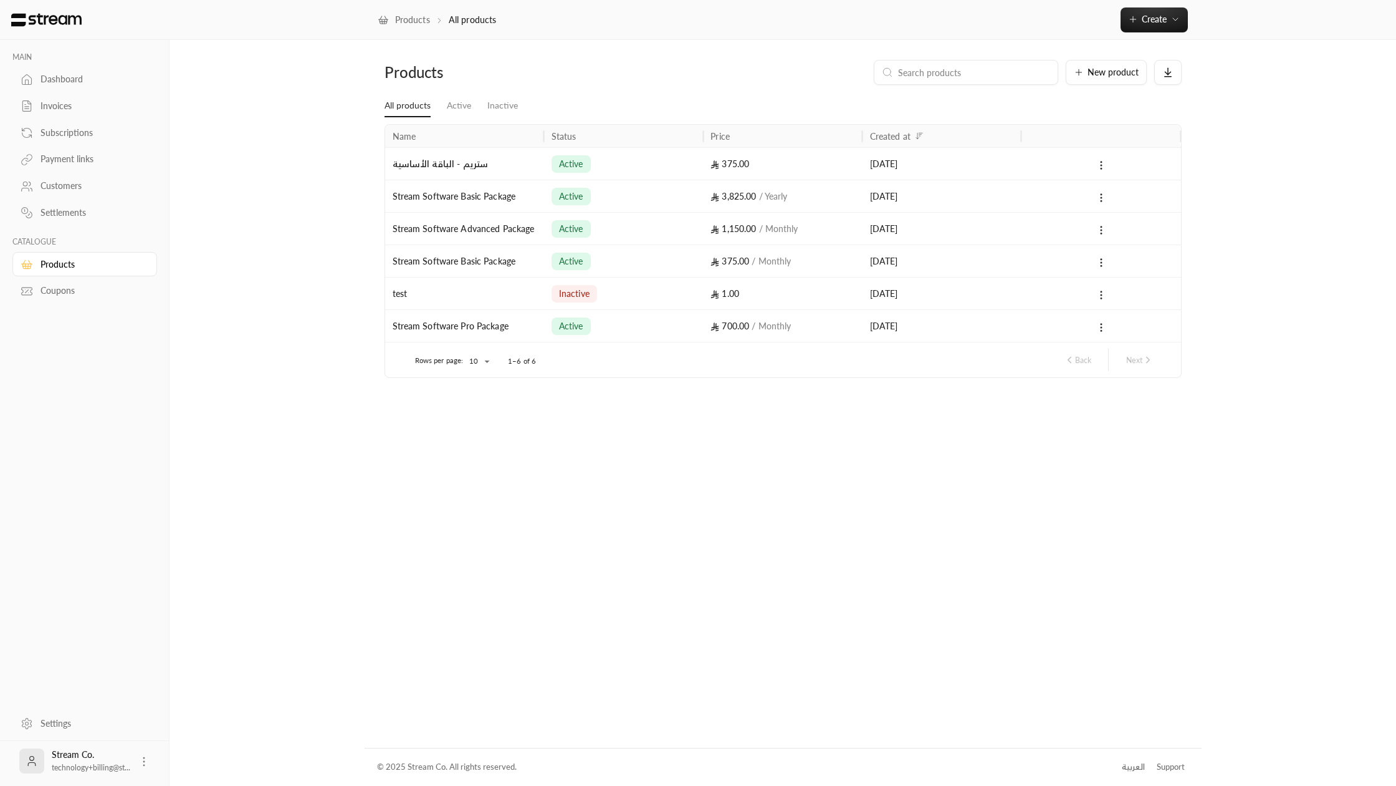
click at [67, 290] on div "Coupons" at bounding box center [91, 290] width 101 height 12
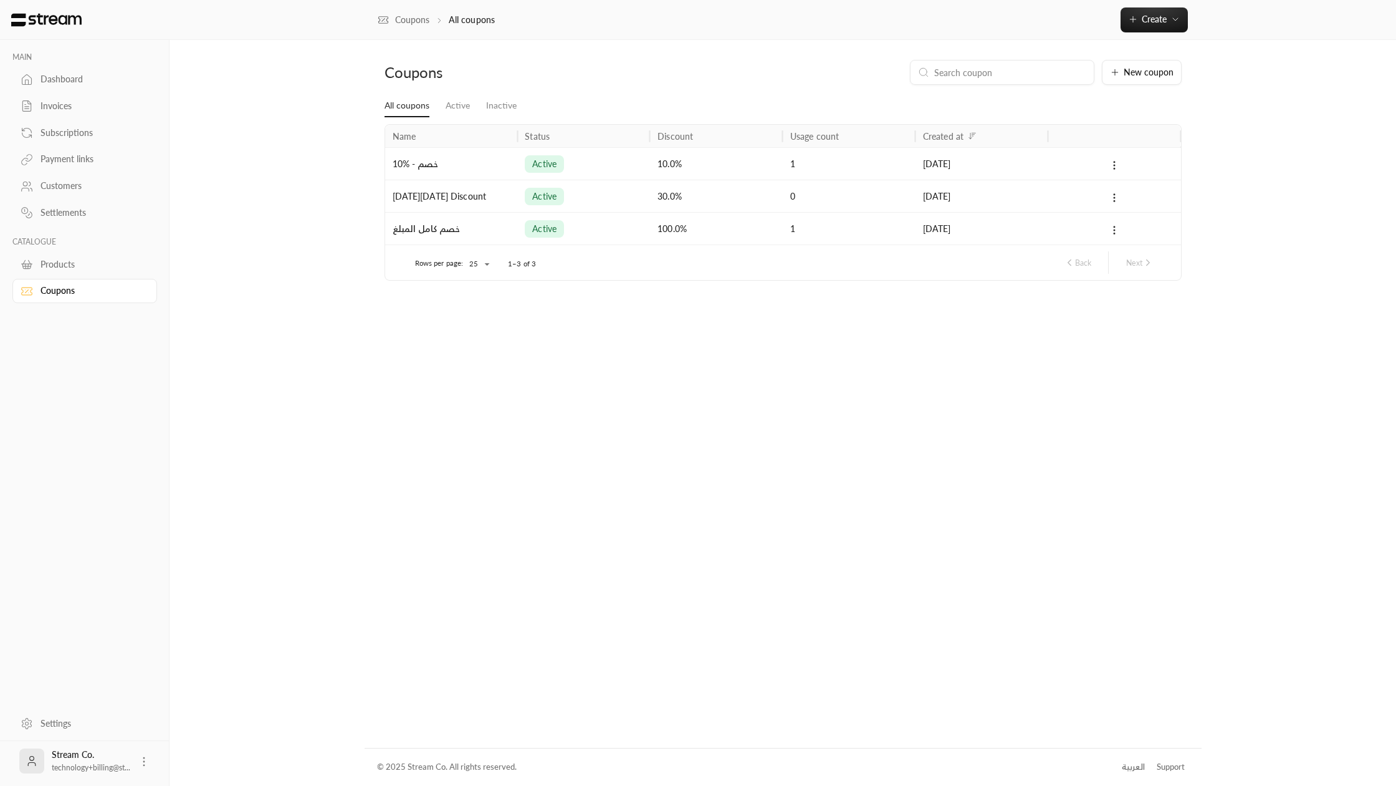
click at [78, 80] on div "Dashboard" at bounding box center [91, 79] width 101 height 12
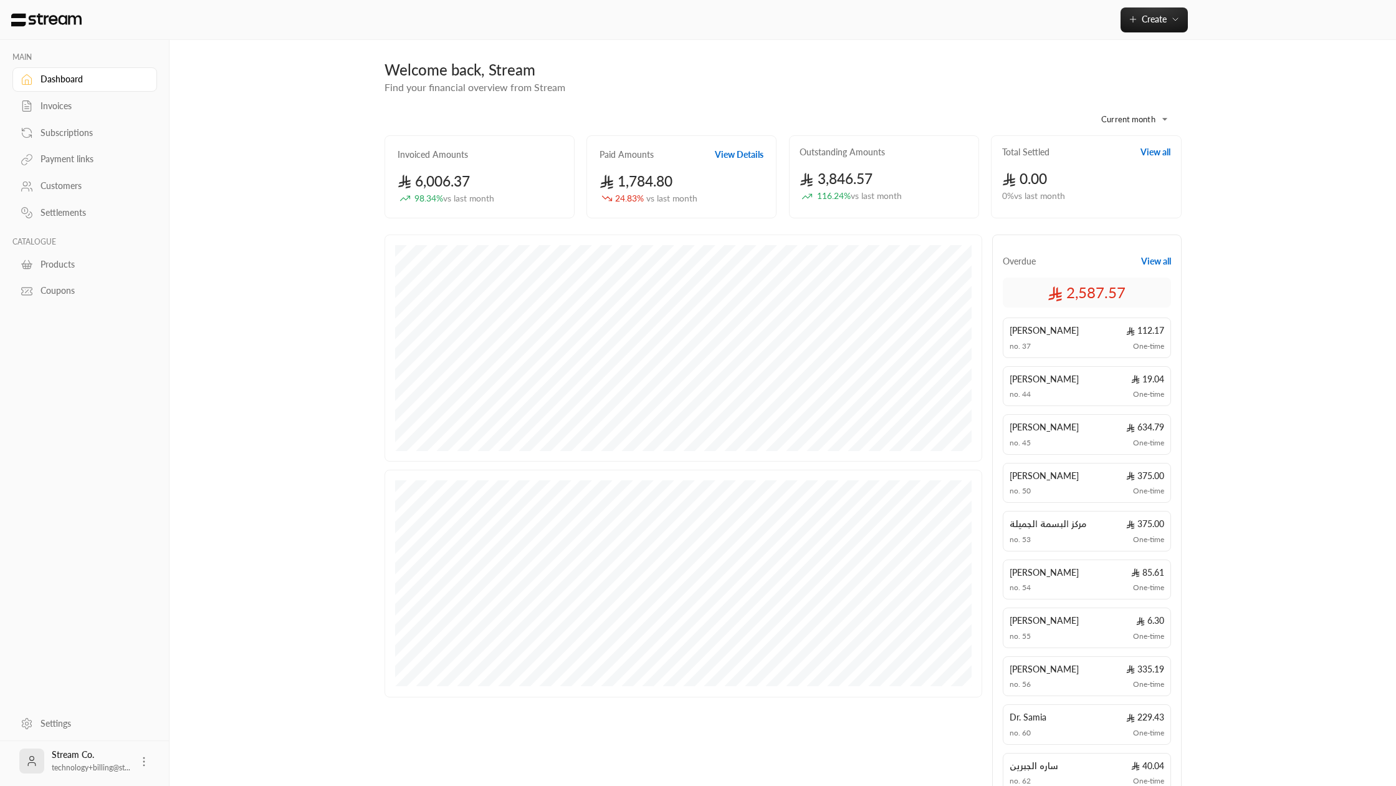
click at [1097, 120] on body "**********" at bounding box center [698, 393] width 1396 height 786
click at [1144, 127] on div at bounding box center [698, 393] width 1396 height 786
click at [1135, 122] on body "**********" at bounding box center [698, 393] width 1396 height 786
click at [1134, 166] on li "Last month" at bounding box center [1128, 170] width 87 height 20
click at [1159, 120] on body "**********" at bounding box center [698, 393] width 1396 height 786
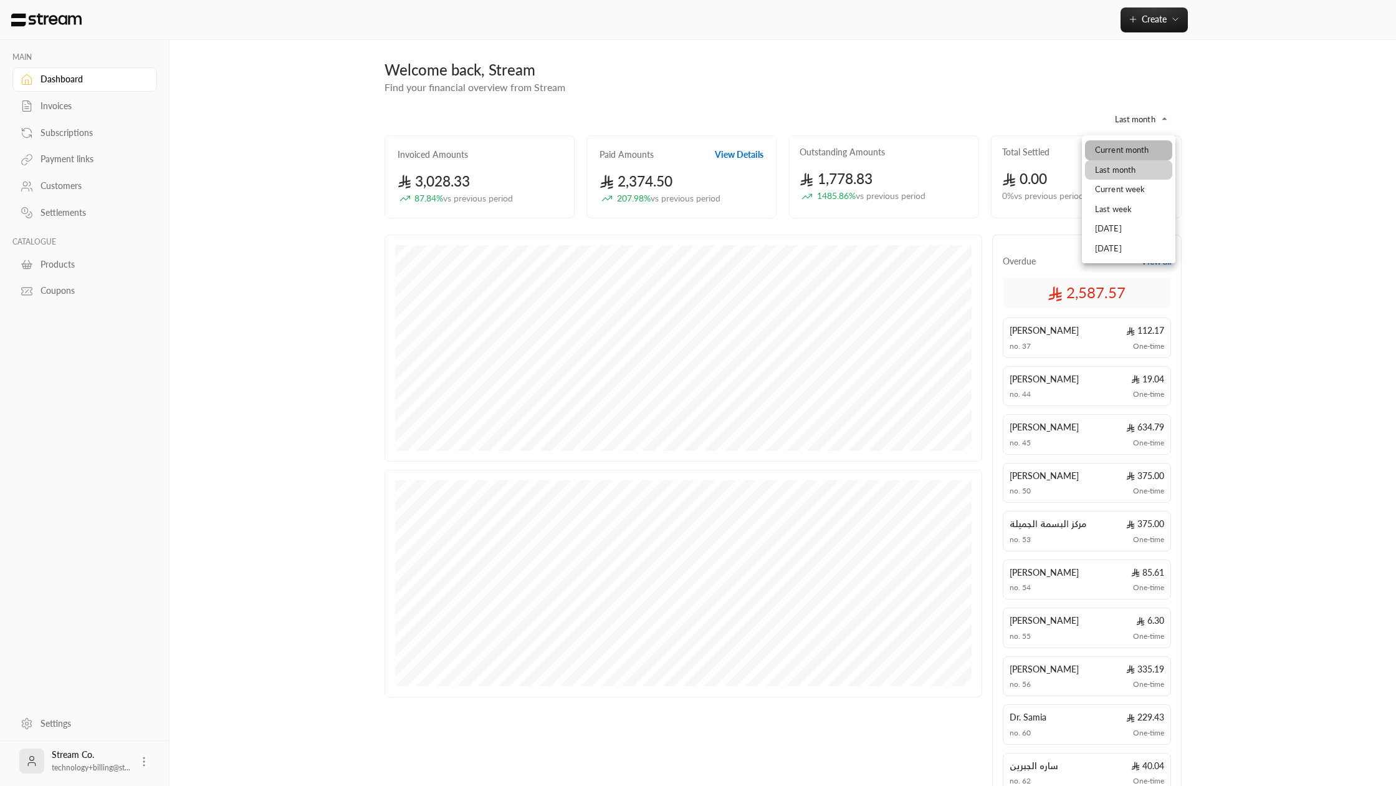
click at [1130, 151] on li "Current month" at bounding box center [1128, 150] width 87 height 20
type input "**********"
click at [1091, 322] on div "[PERSON_NAME] 112.17 no. 37 One-time" at bounding box center [1087, 337] width 168 height 41
click at [1030, 334] on span "[PERSON_NAME]" at bounding box center [1044, 330] width 69 height 12
click at [65, 129] on div "Subscriptions" at bounding box center [91, 133] width 101 height 12
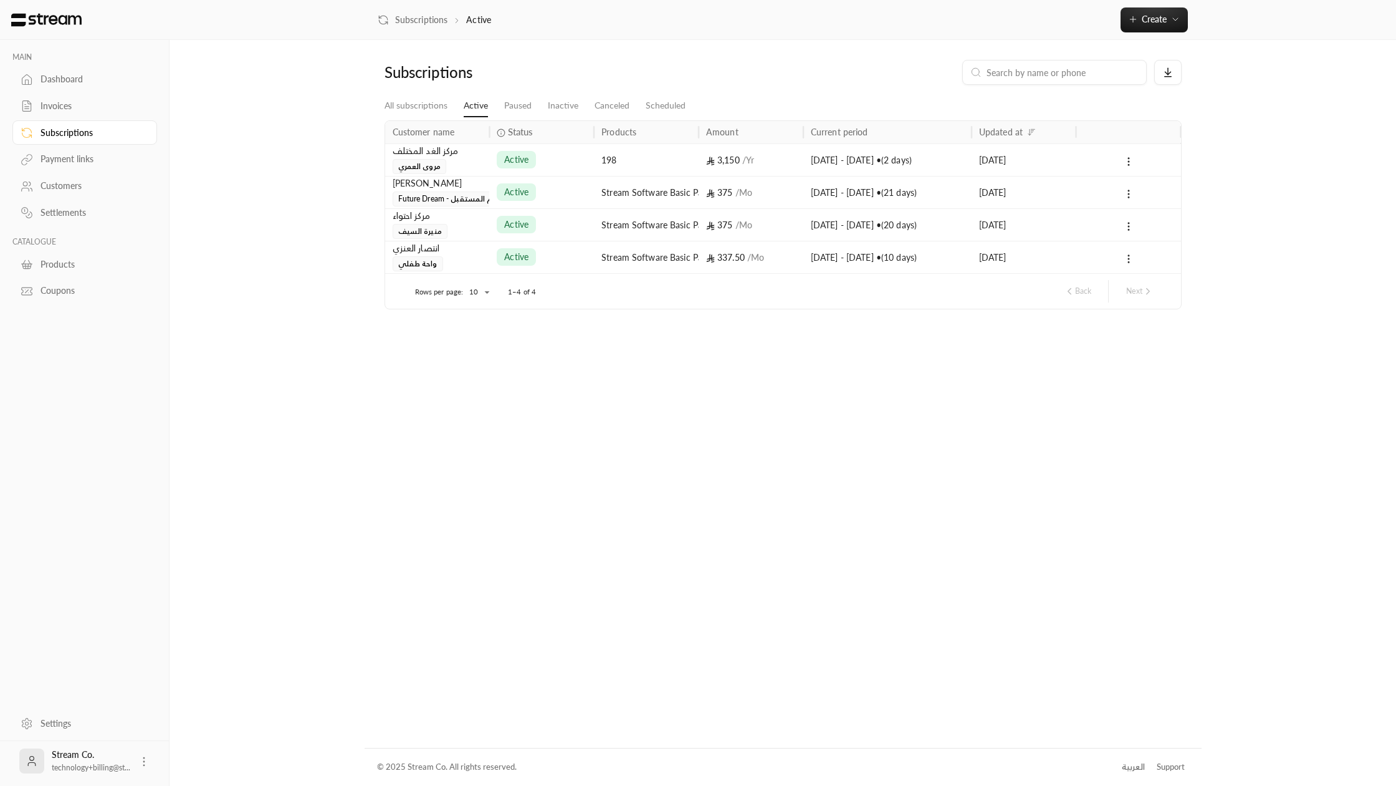
click at [62, 110] on div "Invoices" at bounding box center [91, 106] width 101 height 12
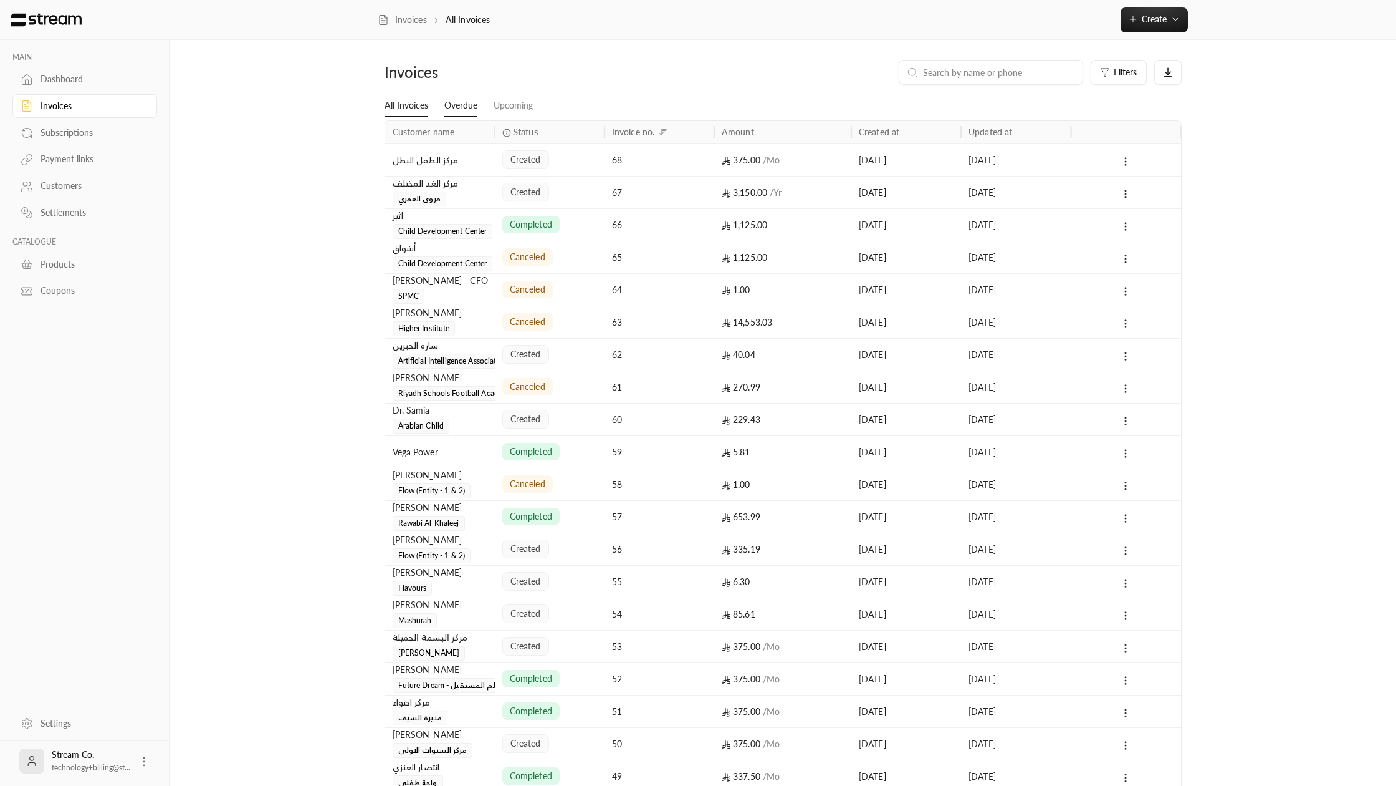
click at [446, 107] on link "Overdue" at bounding box center [461, 106] width 33 height 22
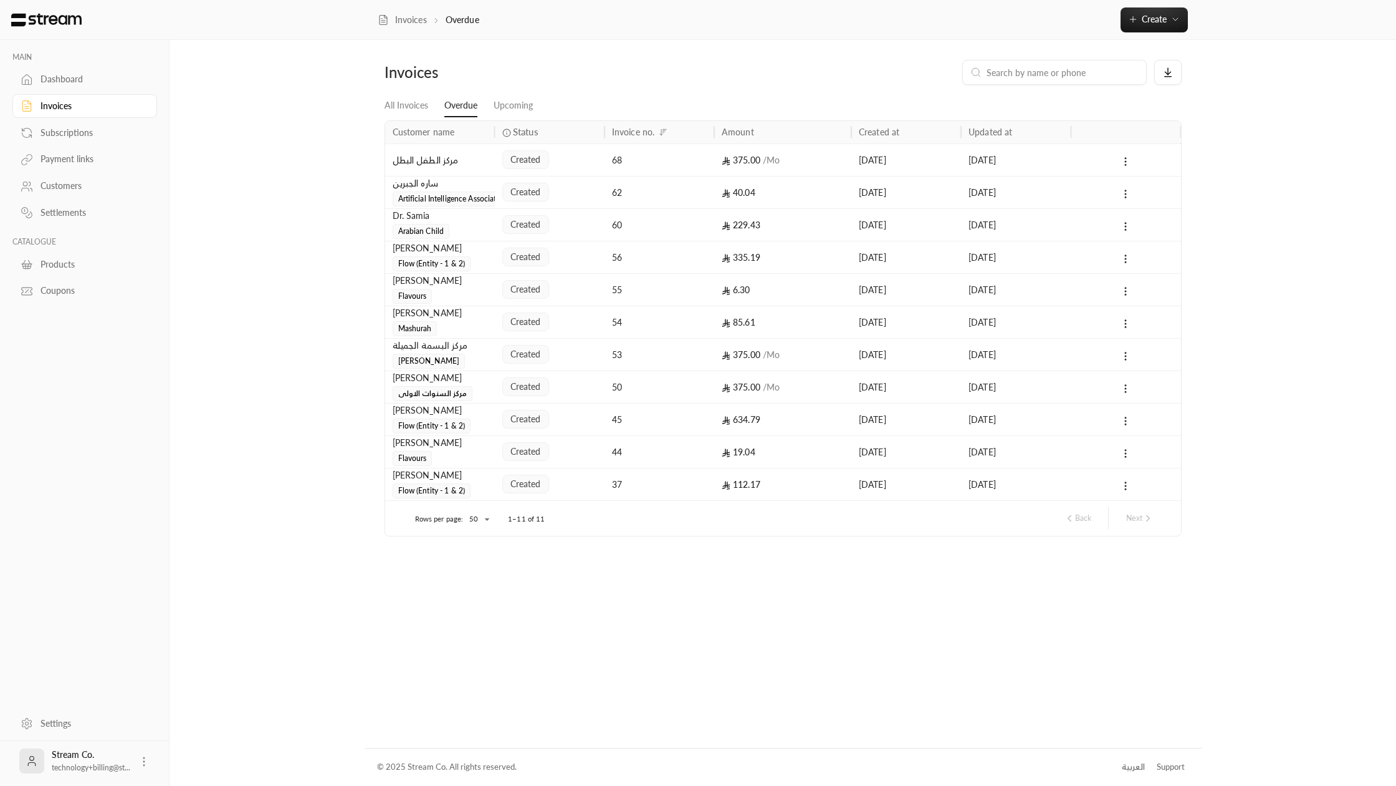
click at [487, 255] on div "[PERSON_NAME] Flow (Entity - 1 & 2)" at bounding box center [440, 256] width 95 height 30
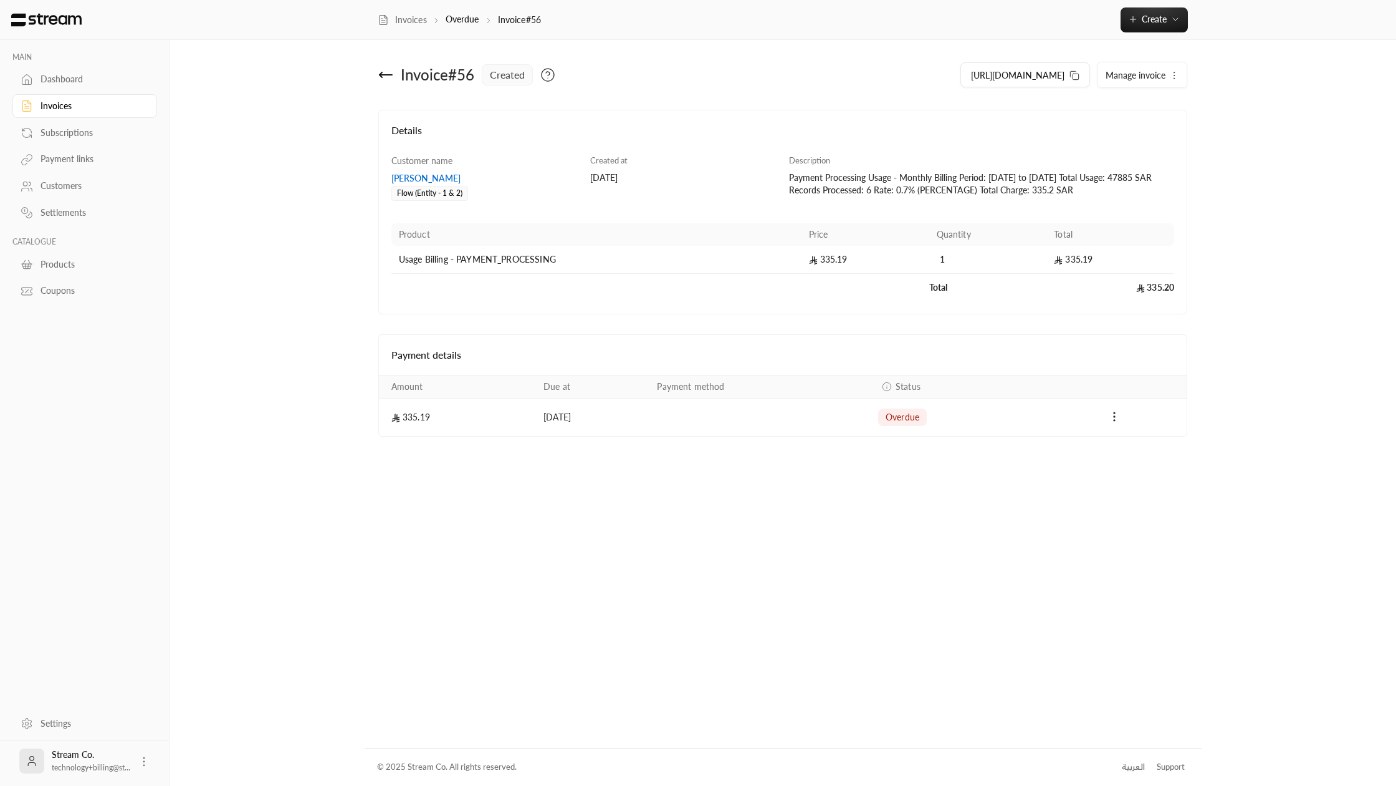
click at [435, 178] on div "[PERSON_NAME]" at bounding box center [485, 178] width 187 height 12
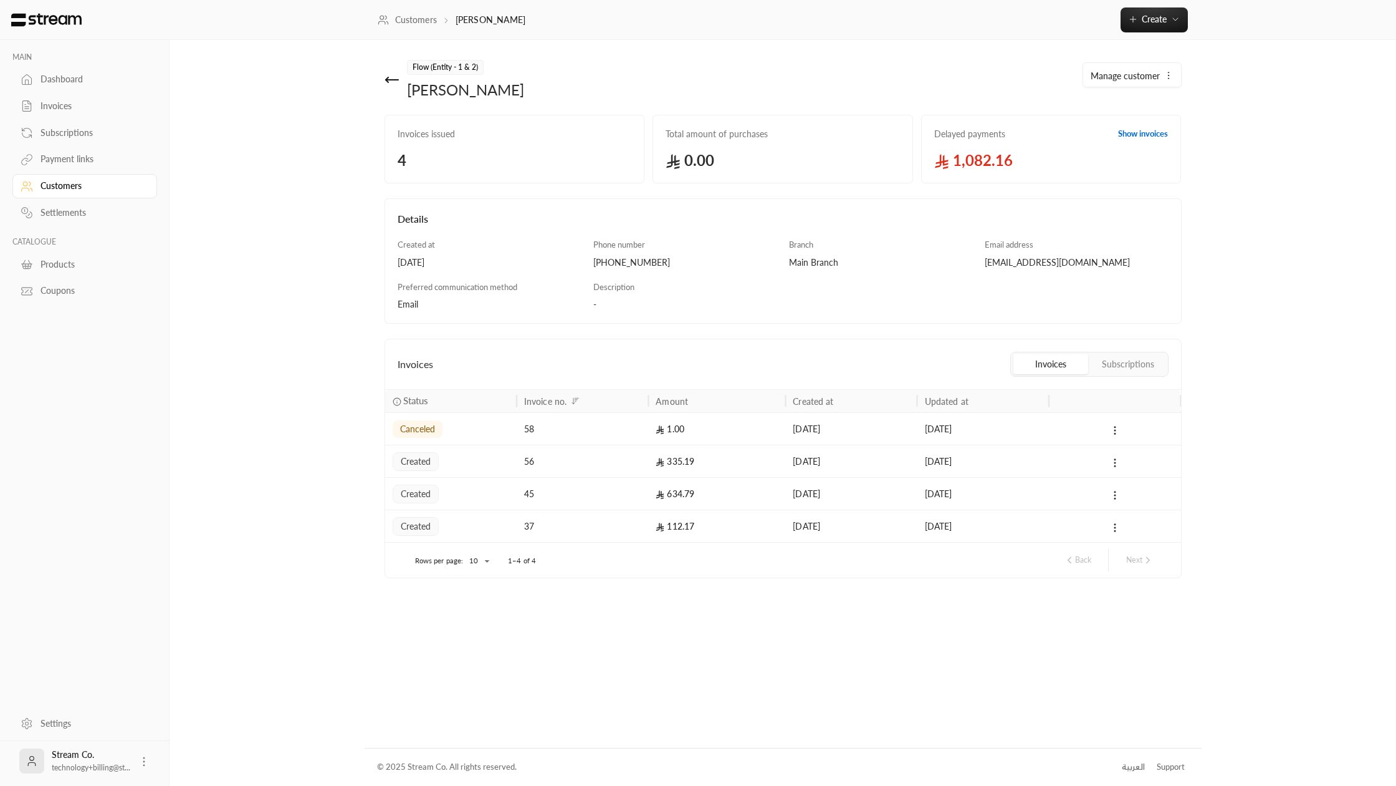
click at [1148, 360] on button "Subscriptions" at bounding box center [1128, 364] width 75 height 20
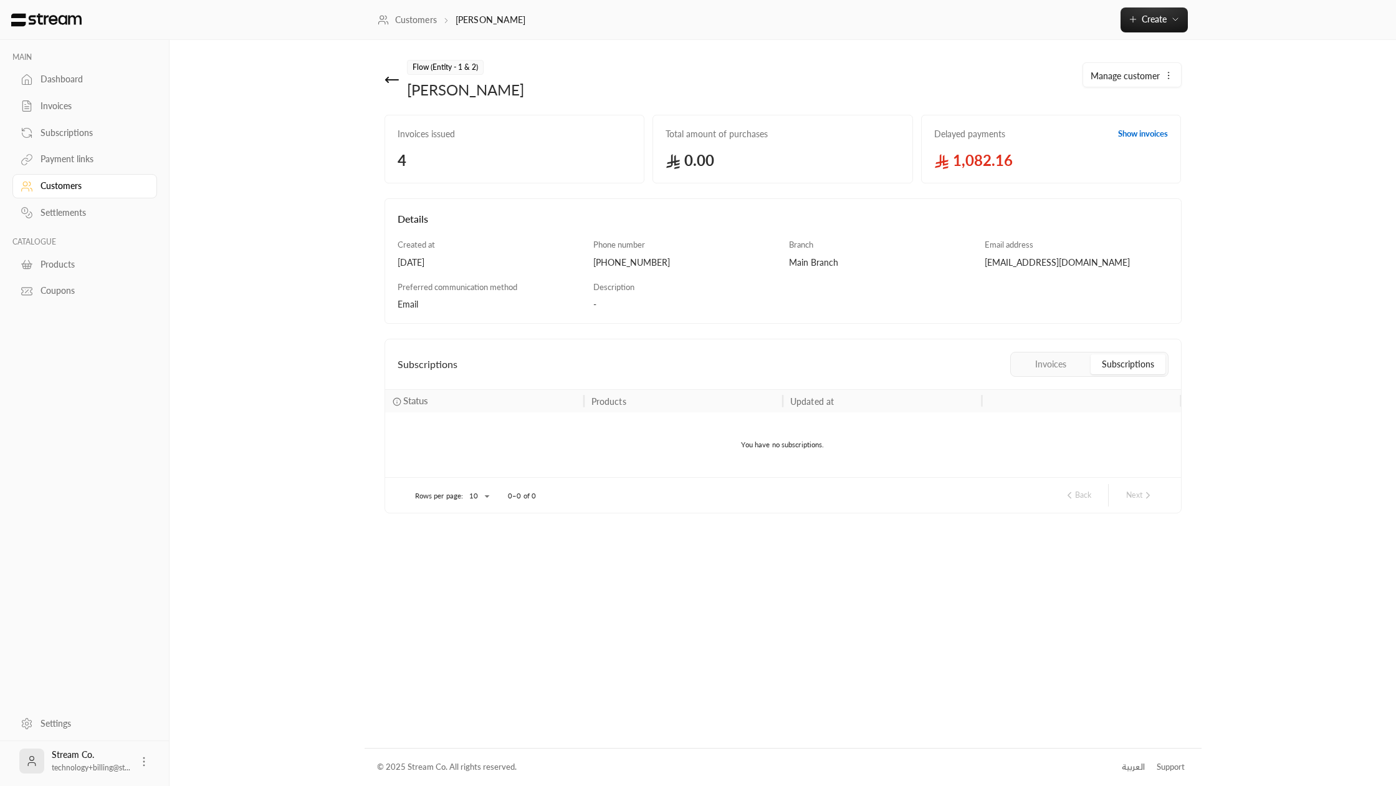
click at [1046, 367] on button "Invoices" at bounding box center [1051, 364] width 75 height 20
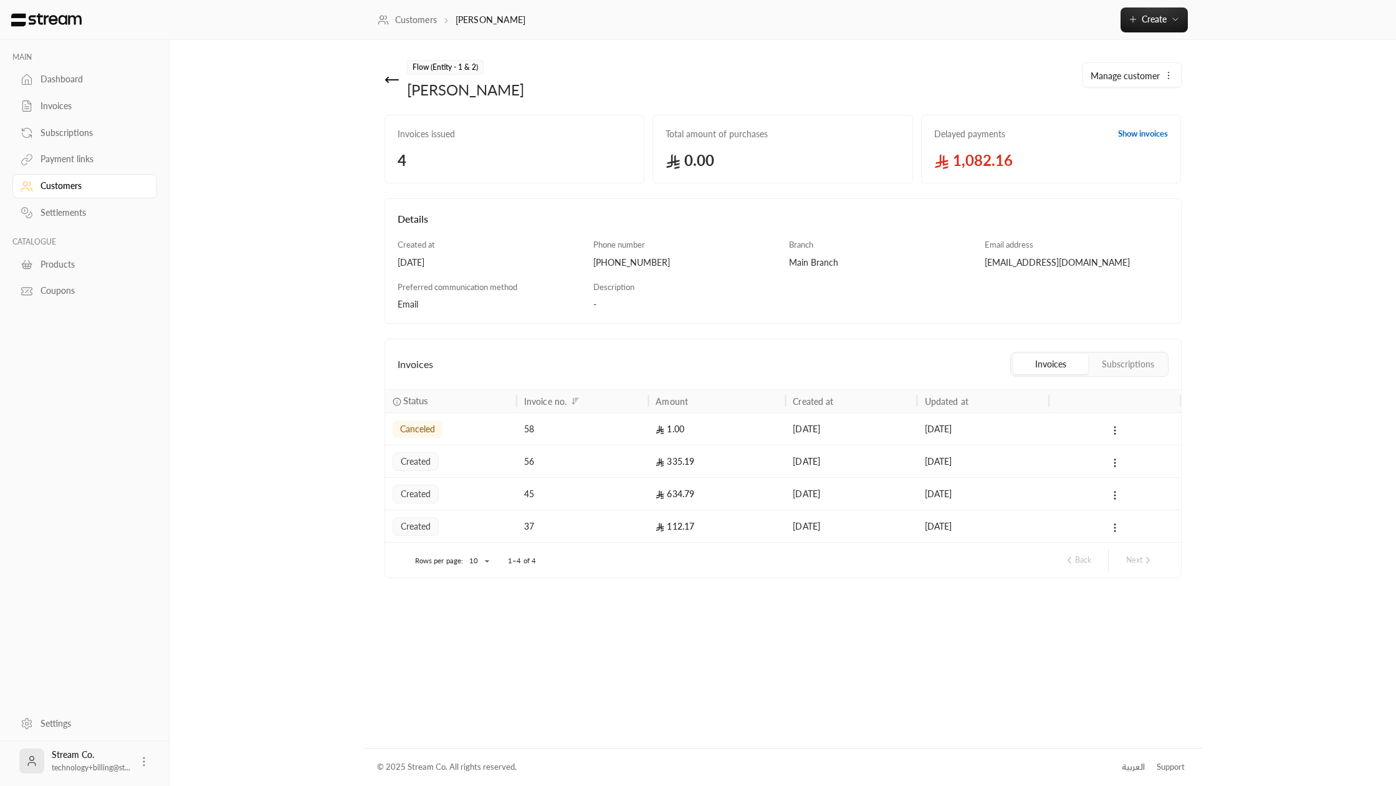
click at [1156, 140] on link "Delayed payments Show invoices 1,082.16" at bounding box center [1051, 149] width 261 height 69
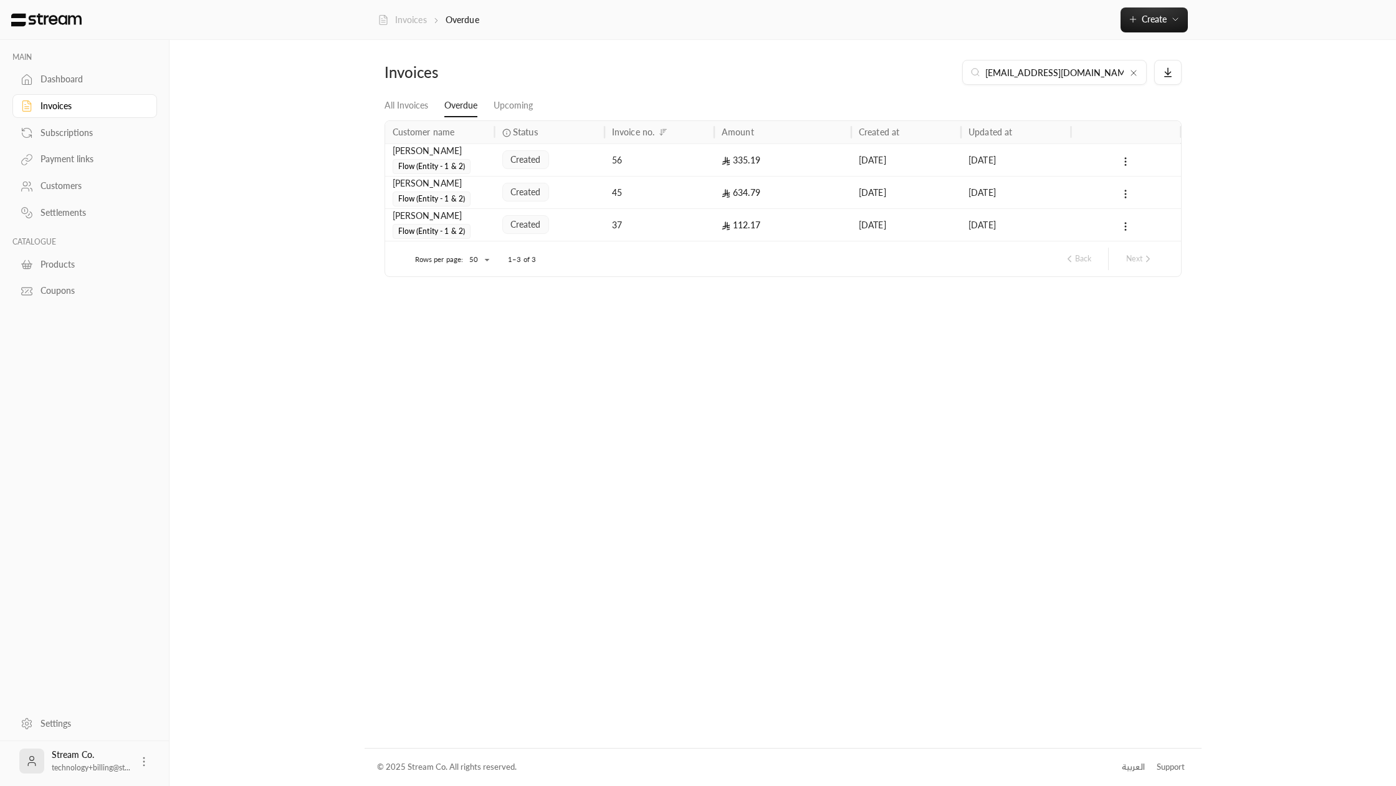
click at [410, 16] on link "Invoices" at bounding box center [402, 20] width 49 height 12
click at [471, 18] on p "All Invoices" at bounding box center [468, 20] width 45 height 12
click at [428, 161] on span "Flow (Entity - 1 & 2)" at bounding box center [432, 166] width 79 height 15
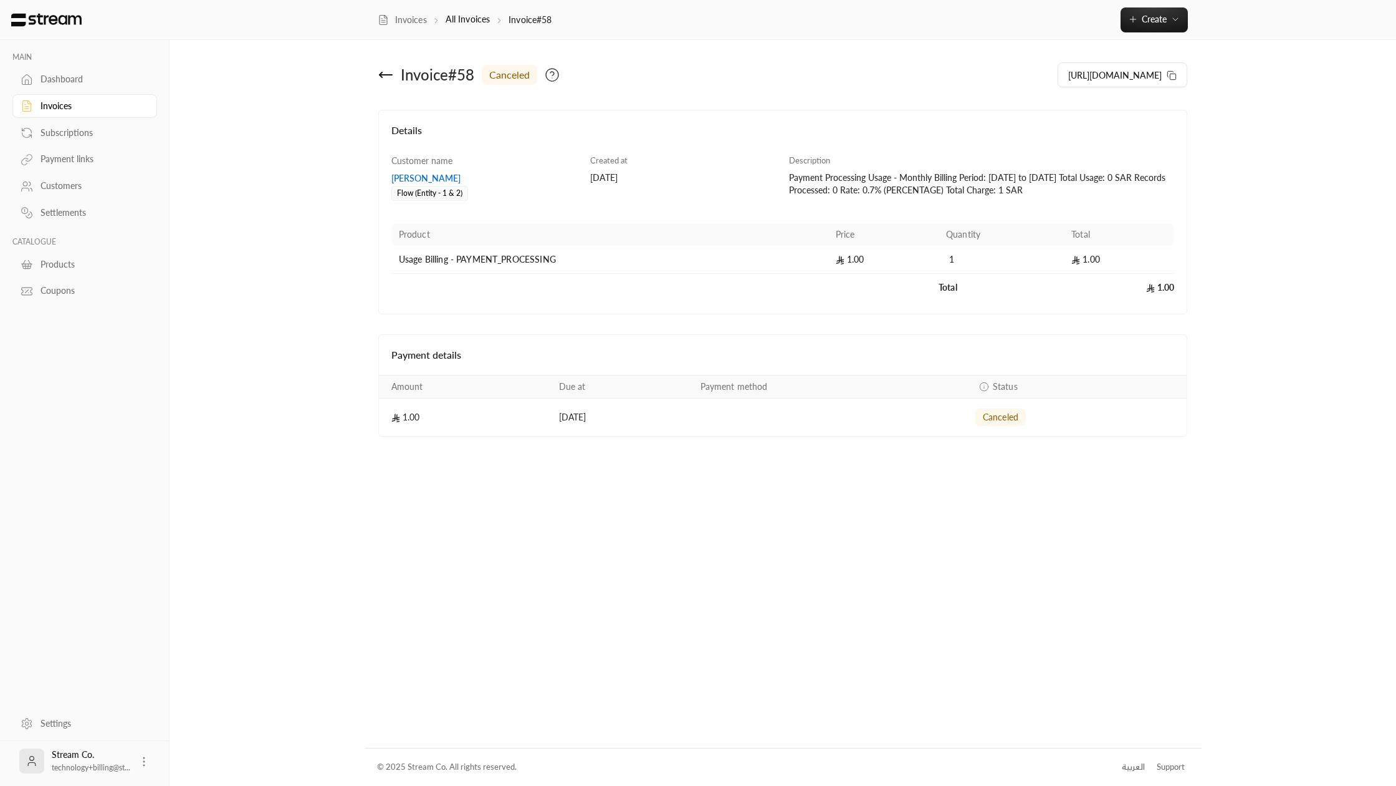
click at [421, 177] on div "[PERSON_NAME]" at bounding box center [485, 178] width 187 height 12
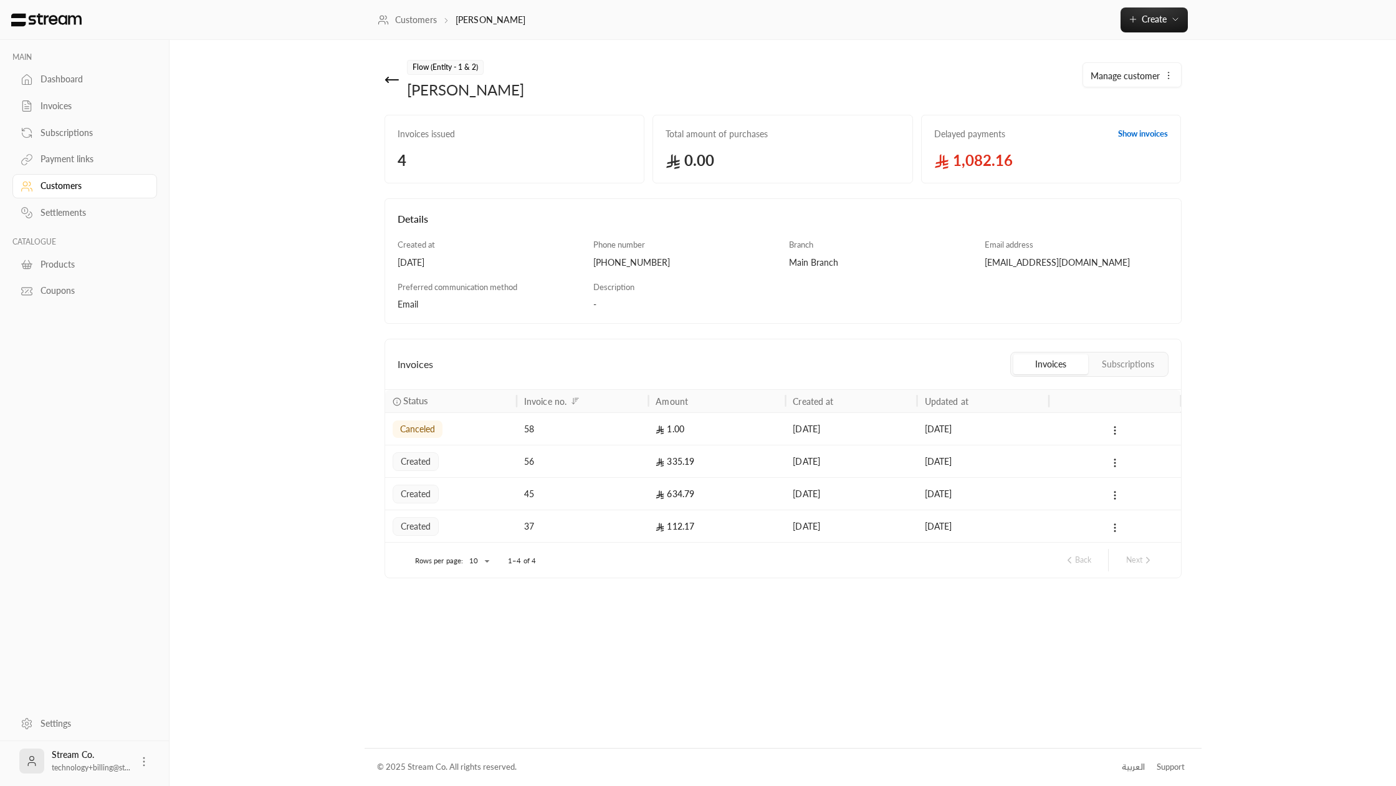
click at [1125, 134] on link "Show invoices" at bounding box center [1143, 134] width 50 height 12
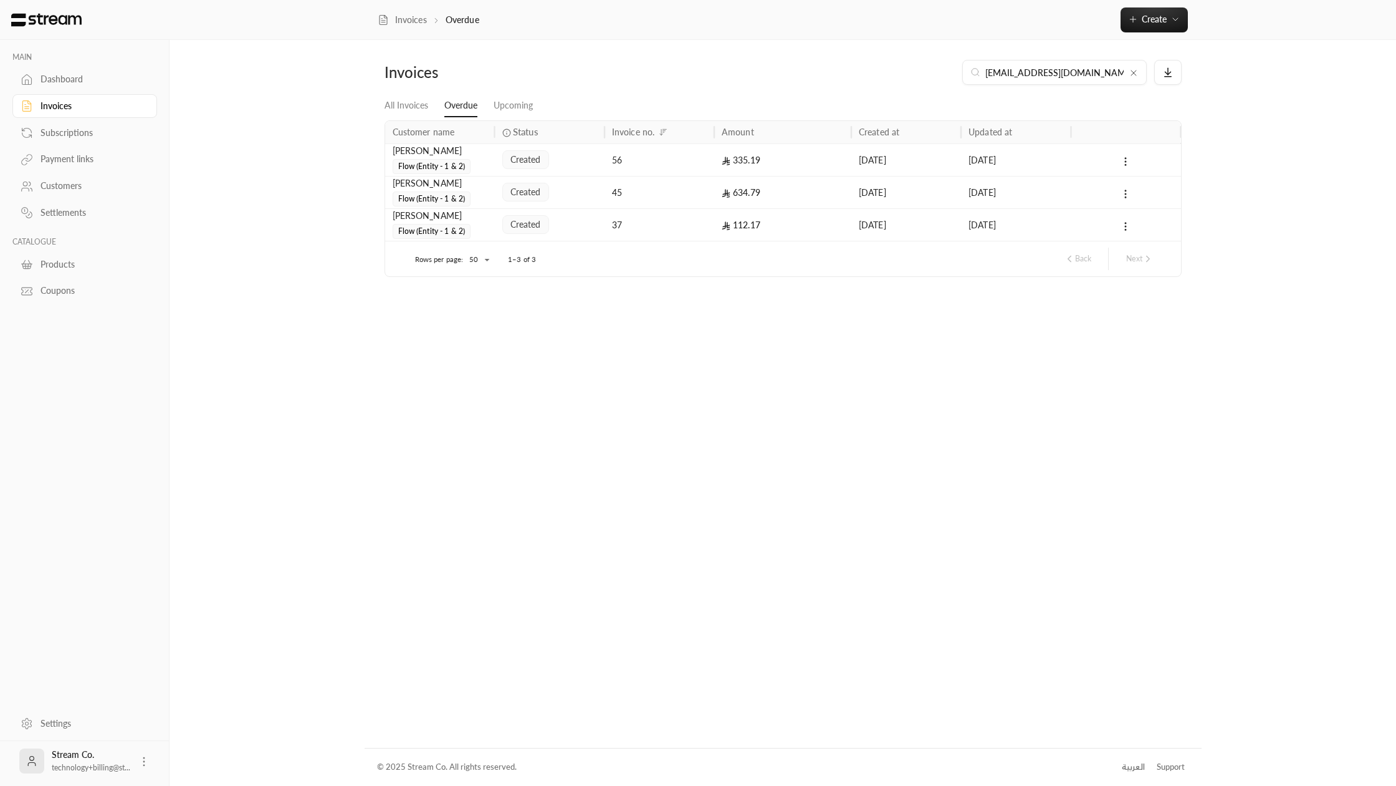
click at [54, 142] on link "Subscriptions" at bounding box center [84, 132] width 145 height 24
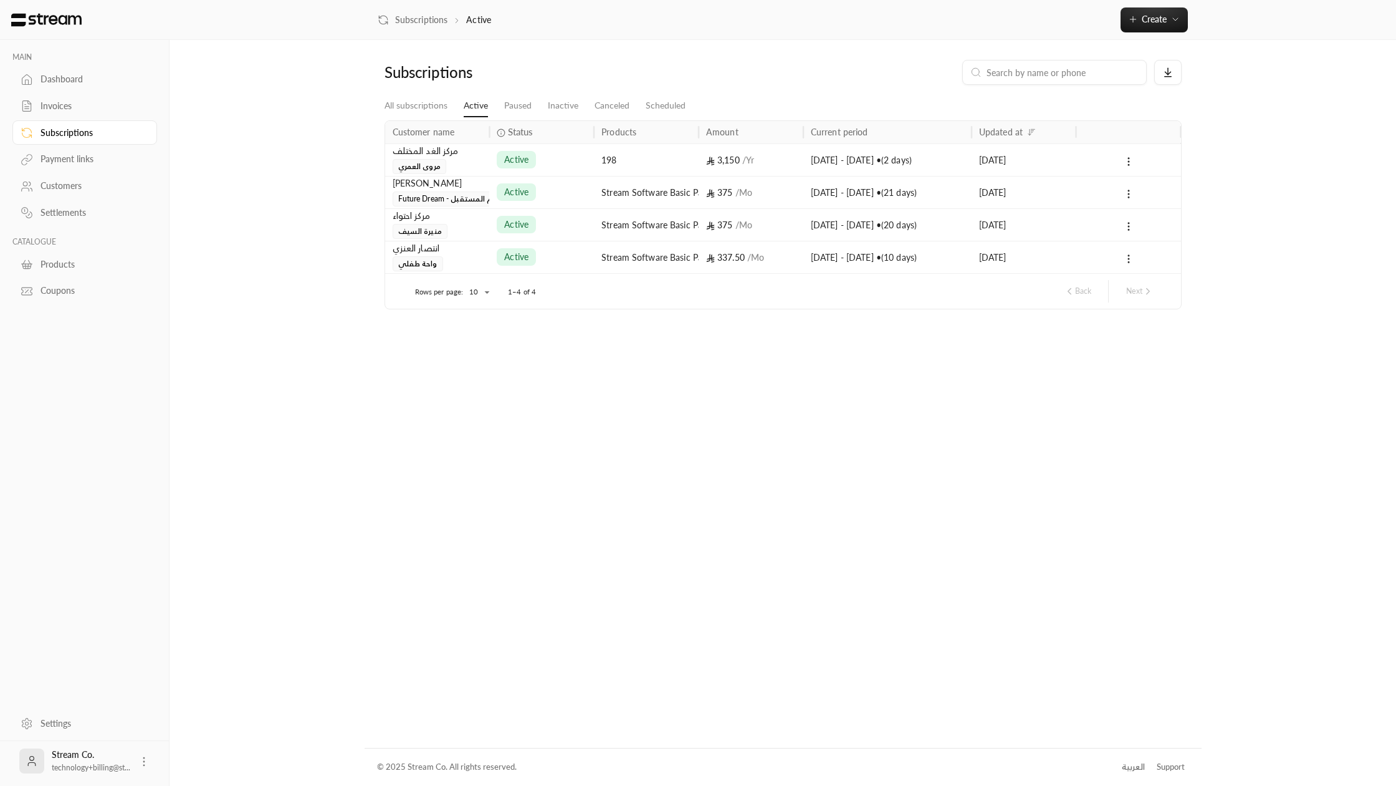
click at [31, 186] on icon at bounding box center [27, 186] width 12 height 12
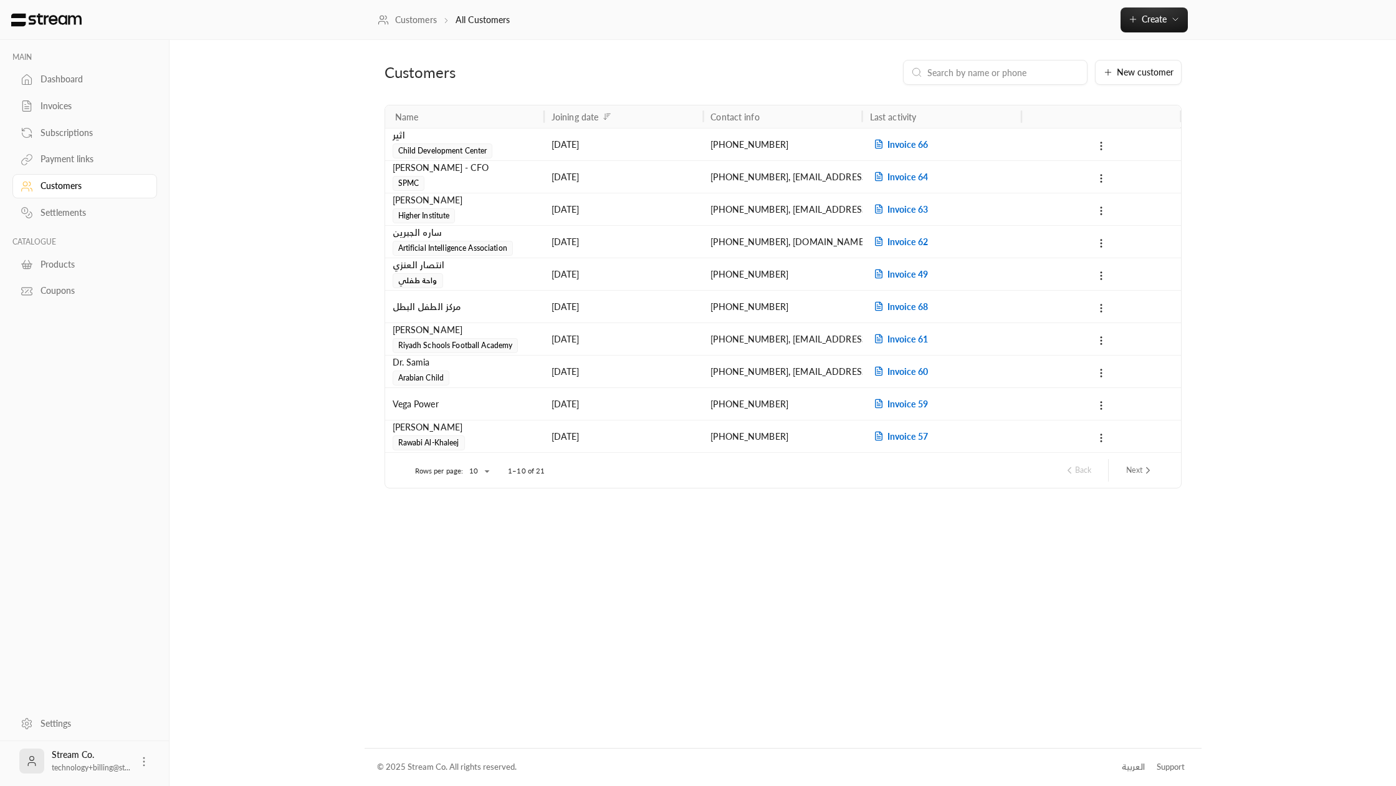
click at [53, 81] on div "Dashboard" at bounding box center [91, 79] width 101 height 12
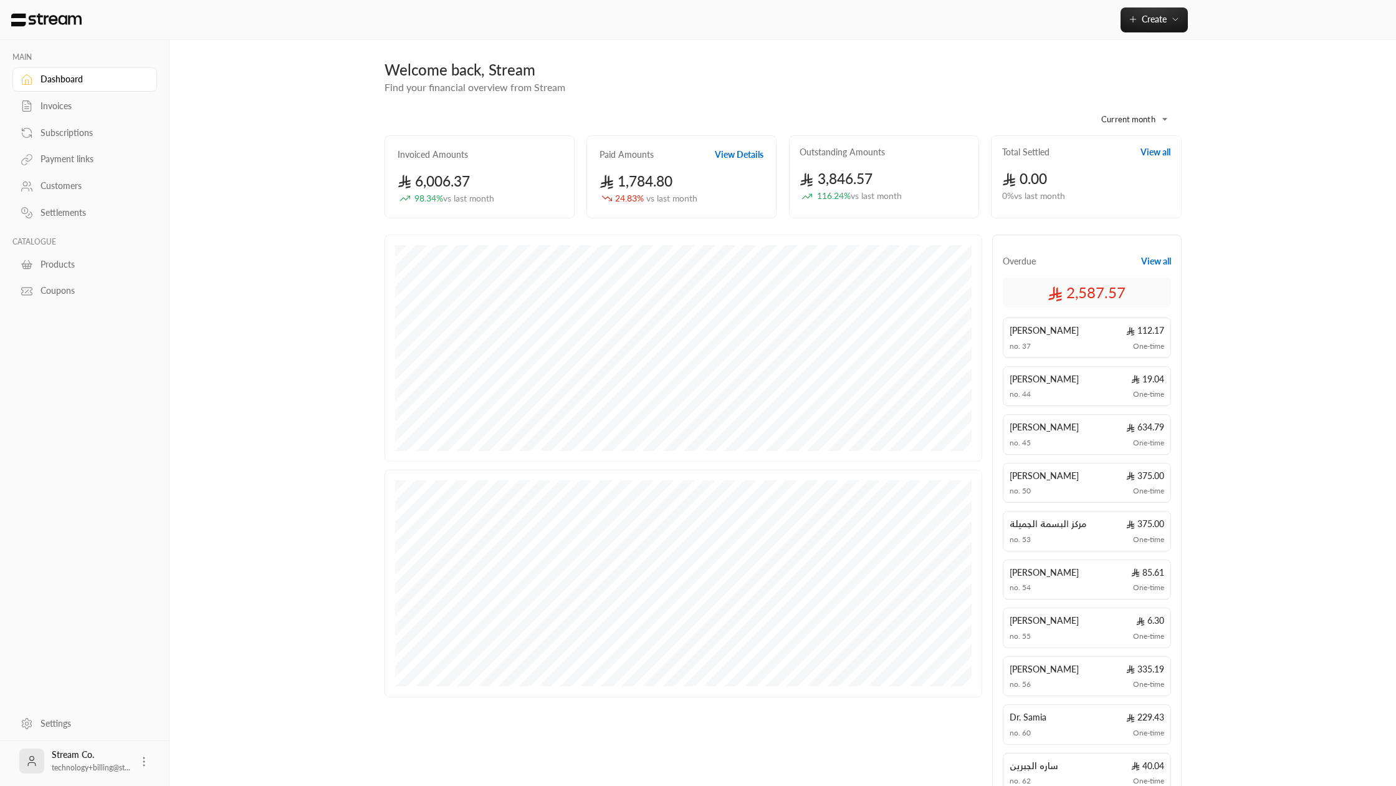
click at [49, 161] on div "Payment links" at bounding box center [91, 159] width 101 height 12
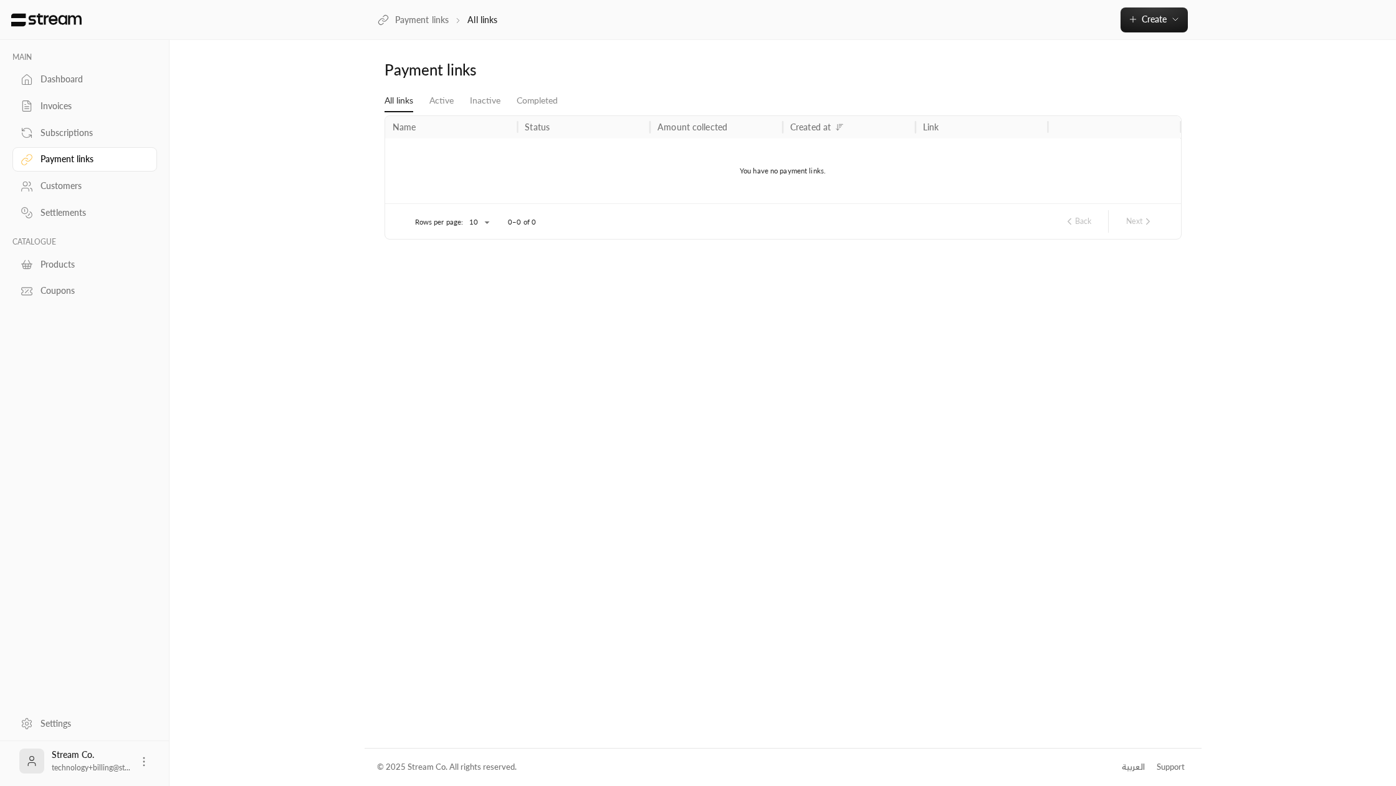
click at [87, 91] on link "Dashboard" at bounding box center [84, 79] width 145 height 24
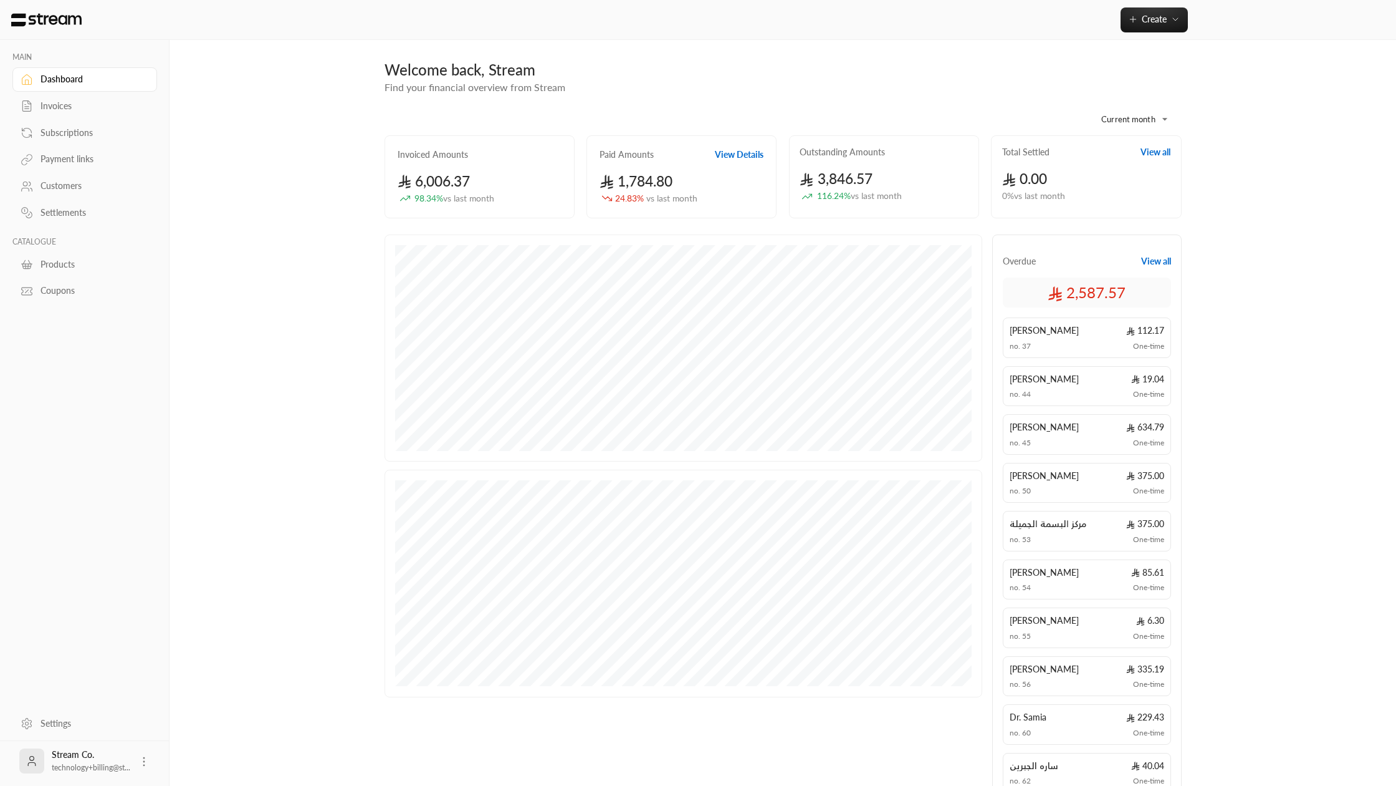
click at [137, 761] on div "Stream Co. technology+billing@st..." at bounding box center [84, 761] width 145 height 40
click at [141, 761] on icon at bounding box center [144, 761] width 12 height 12
click at [144, 759] on li "Logout" at bounding box center [125, 761] width 46 height 20
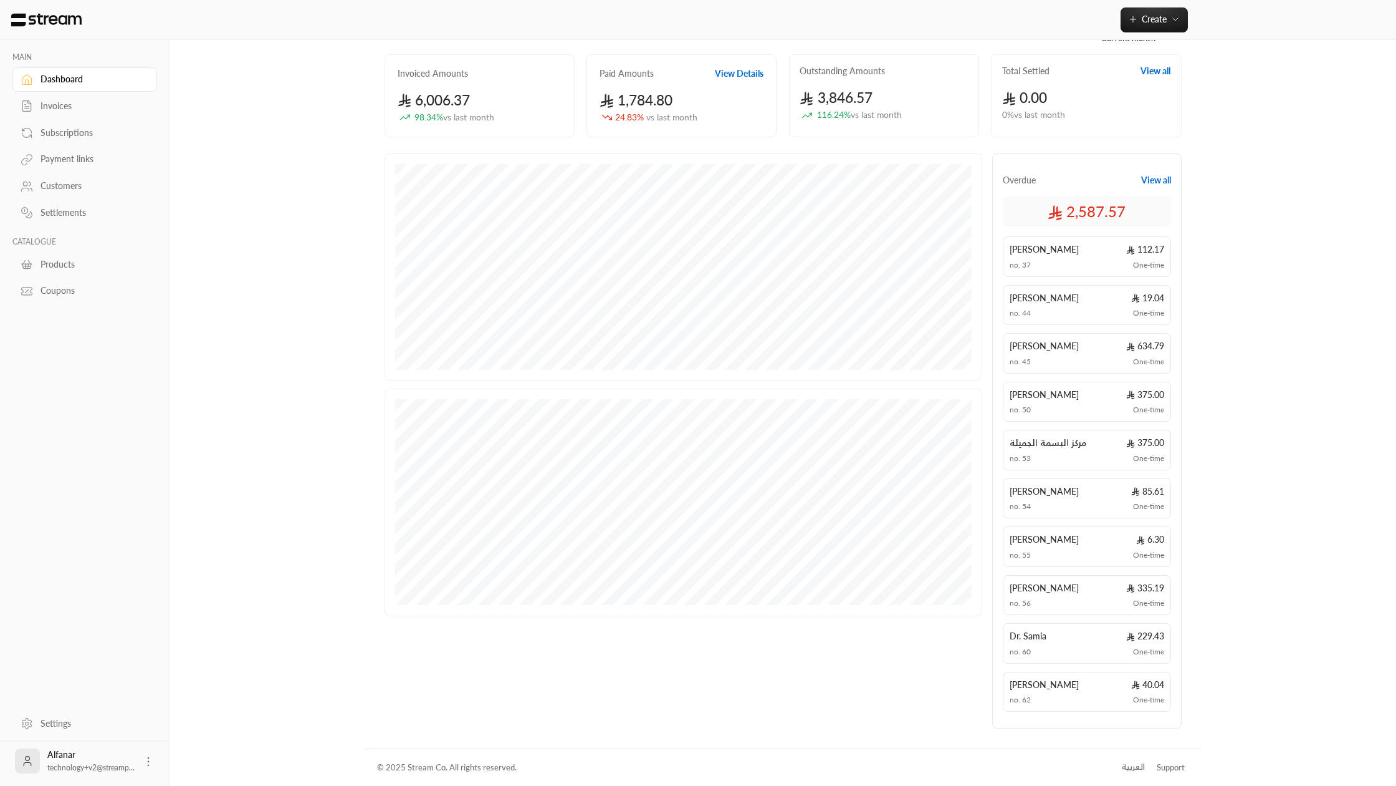
click at [72, 160] on div "Payment links" at bounding box center [91, 159] width 101 height 12
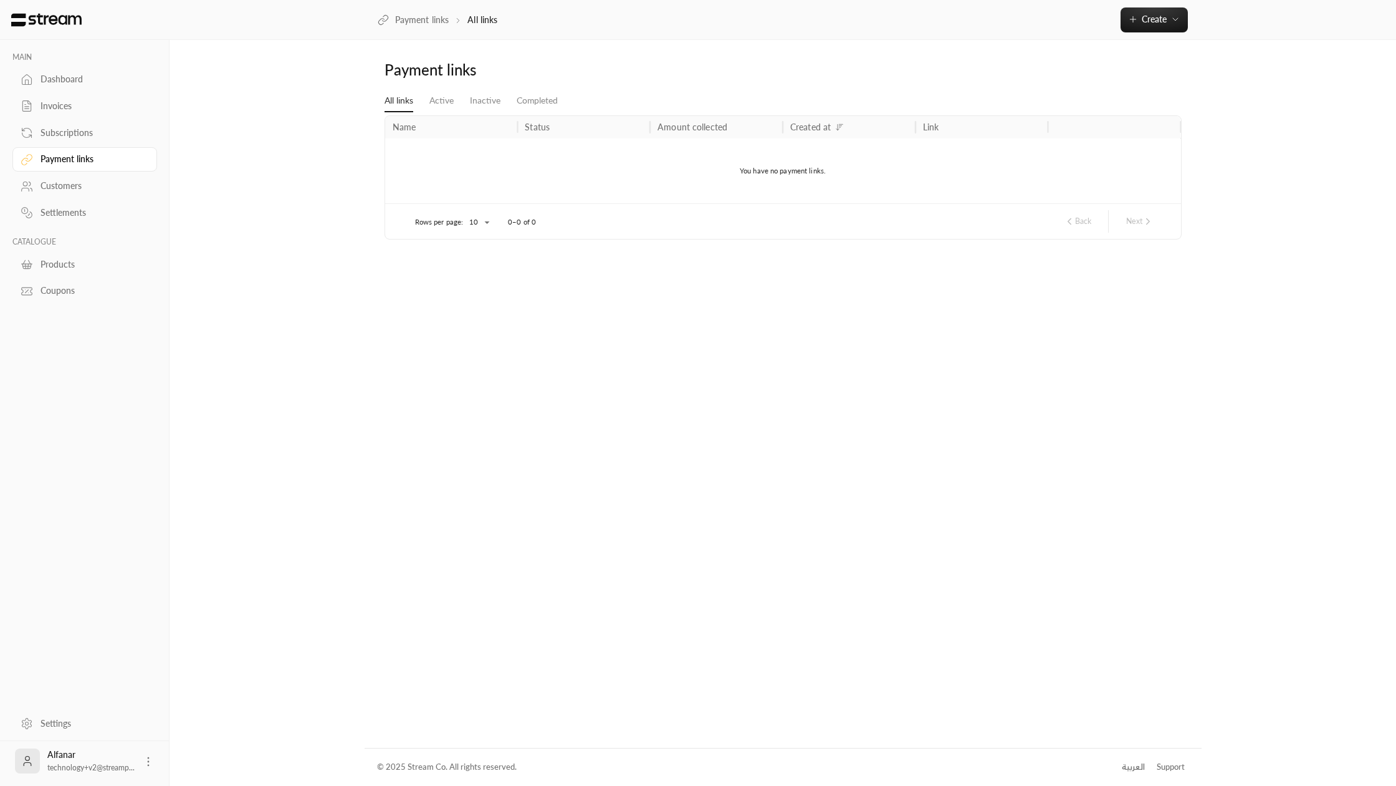
click at [67, 69] on link "Dashboard" at bounding box center [84, 79] width 145 height 24
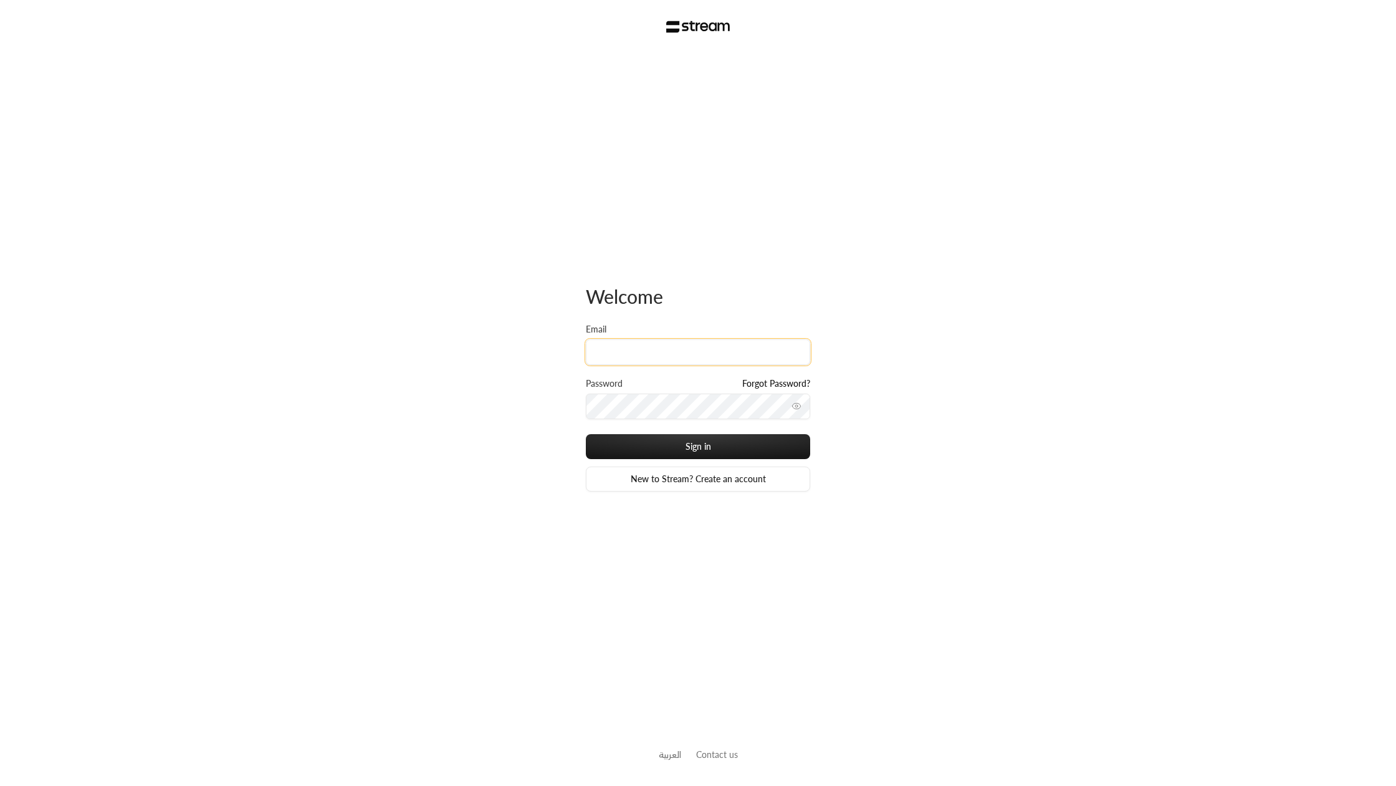
type input "[EMAIL_ADDRESS][DOMAIN_NAME]"
click at [738, 445] on button "Sign in" at bounding box center [698, 446] width 224 height 25
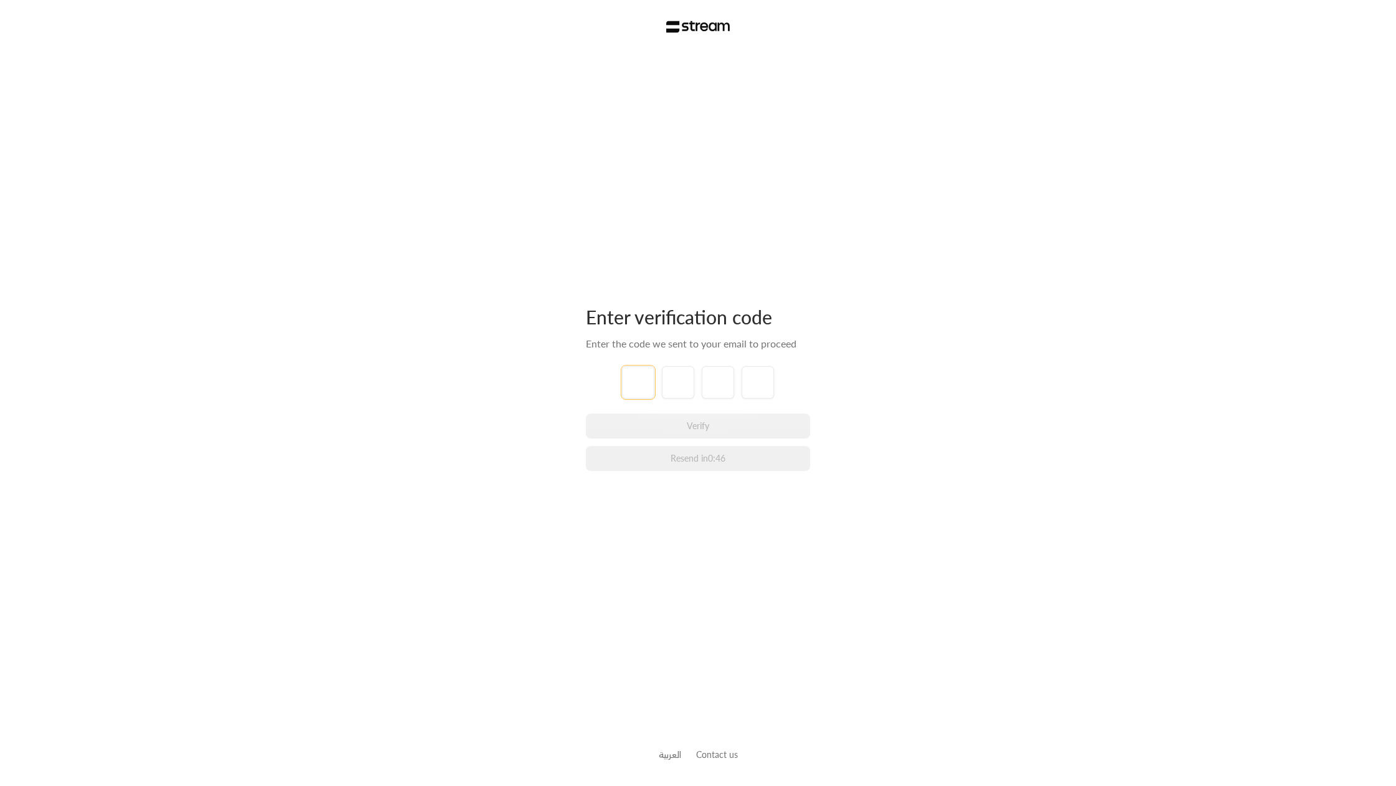
type input "6"
type input "3"
type input "8"
type input "7"
